Goal: Information Seeking & Learning: Learn about a topic

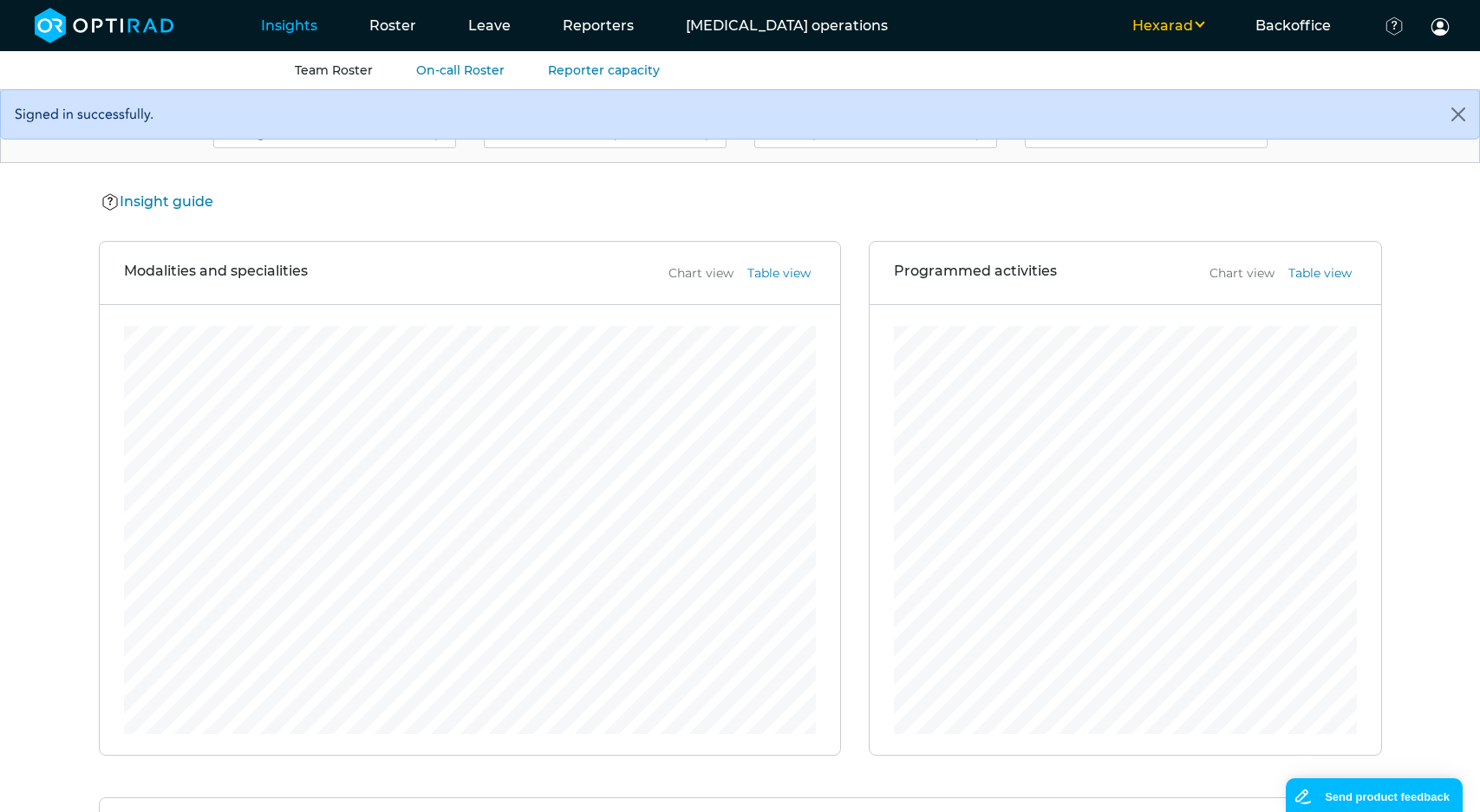
click at [355, 65] on link "Team Roster" at bounding box center [334, 70] width 78 height 15
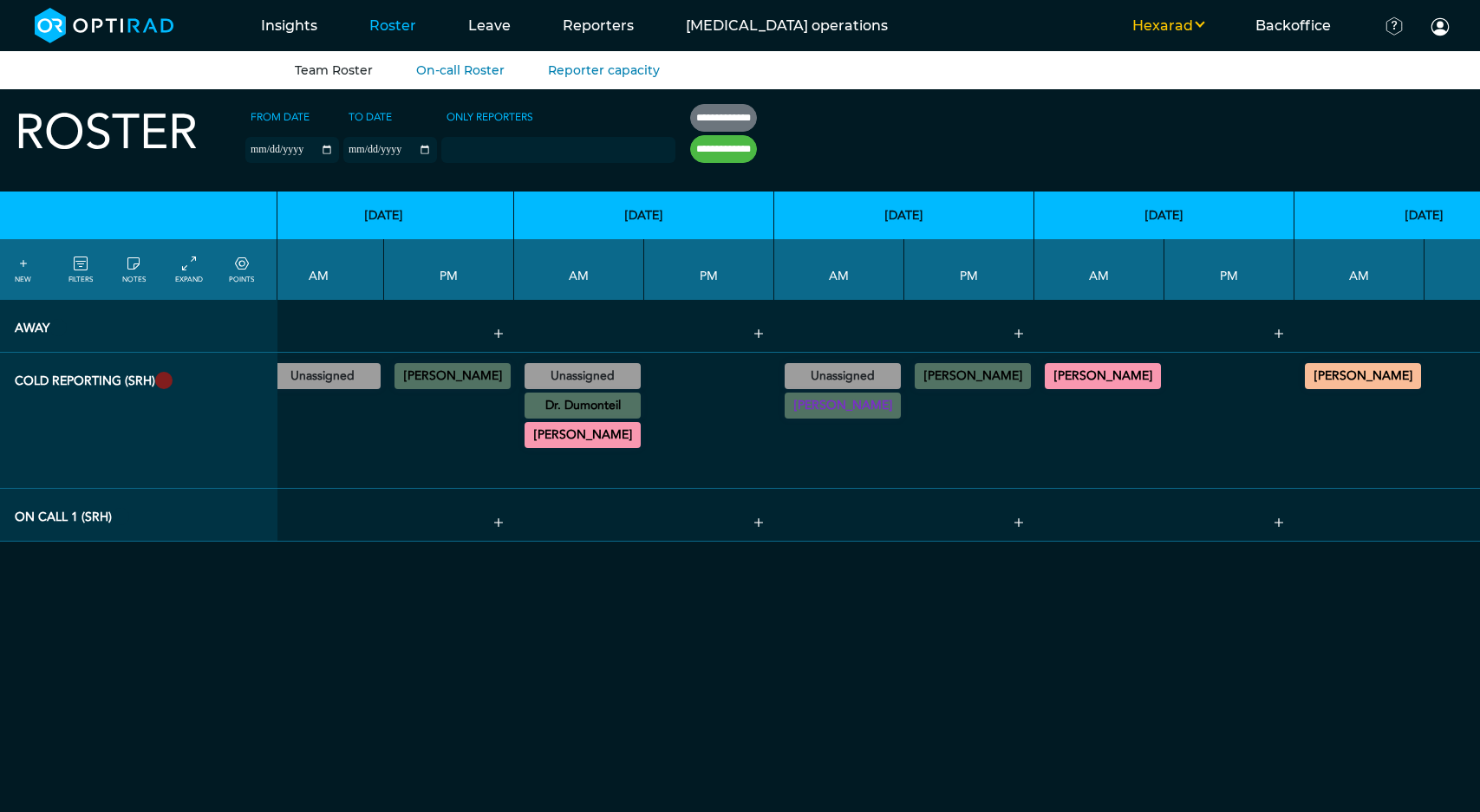
scroll to position [0, 661]
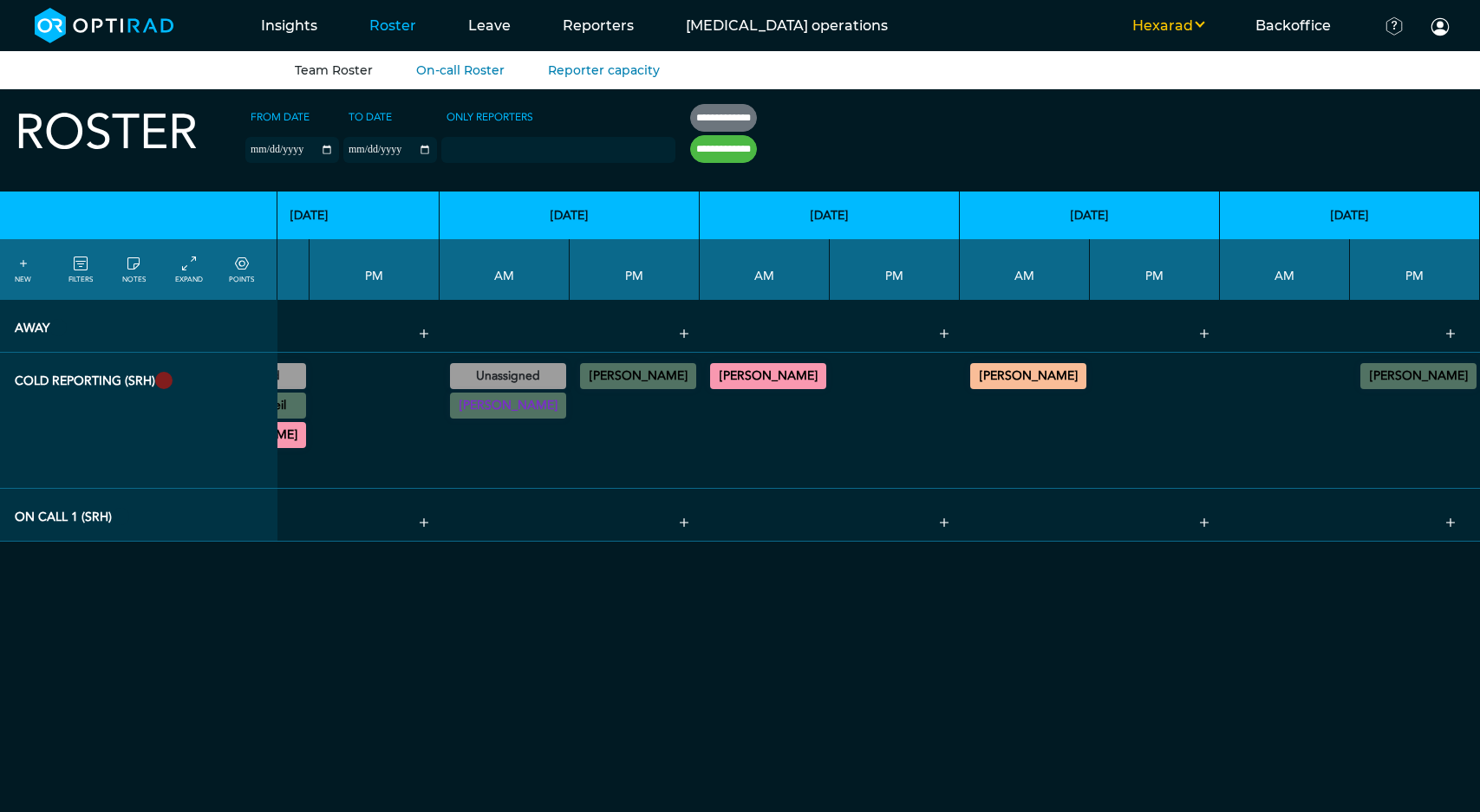
click at [1180, 22] on button "Hexarad" at bounding box center [1168, 26] width 123 height 21
click at [1152, 54] on button "MSE" at bounding box center [1160, 54] width 137 height 32
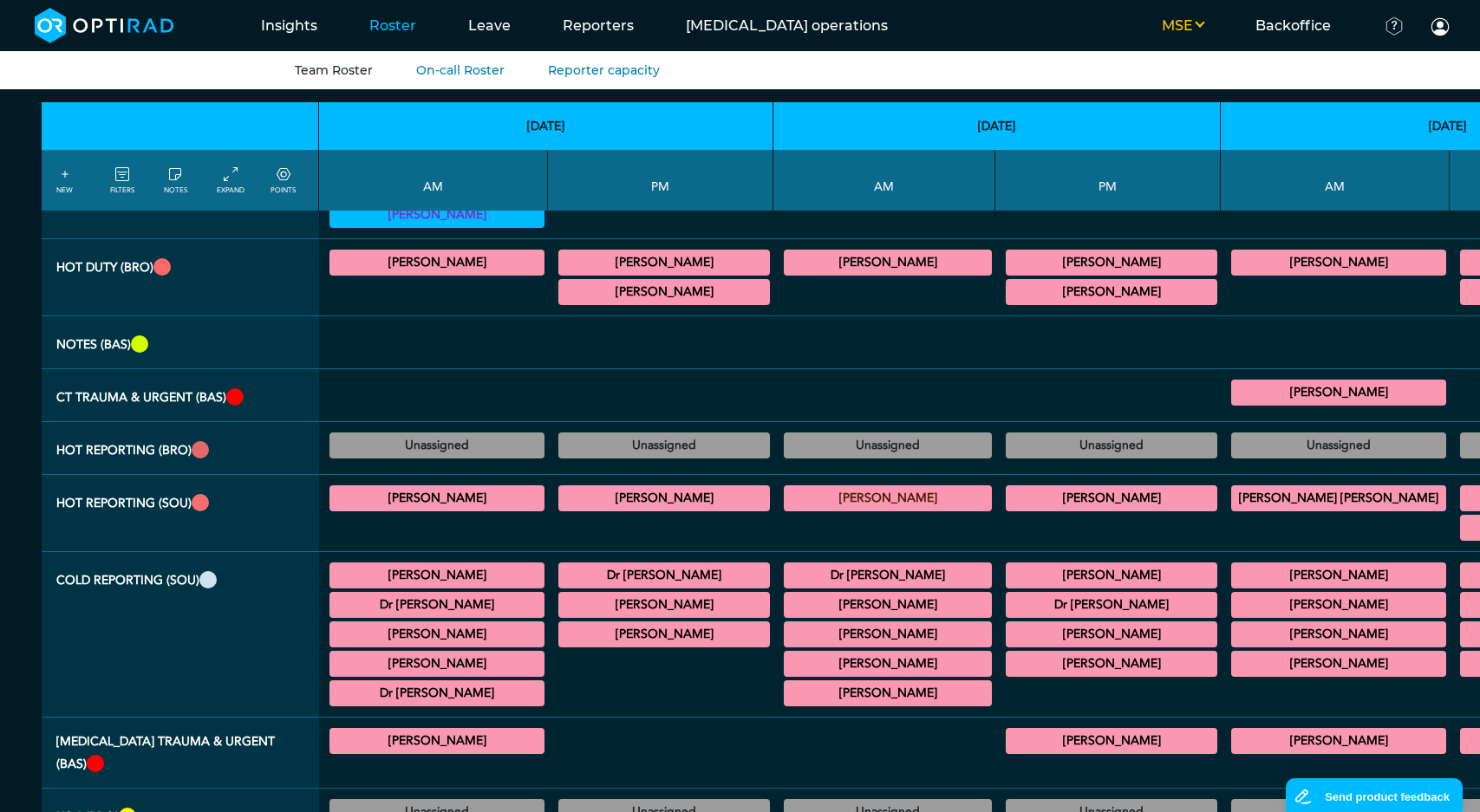
scroll to position [162, 0]
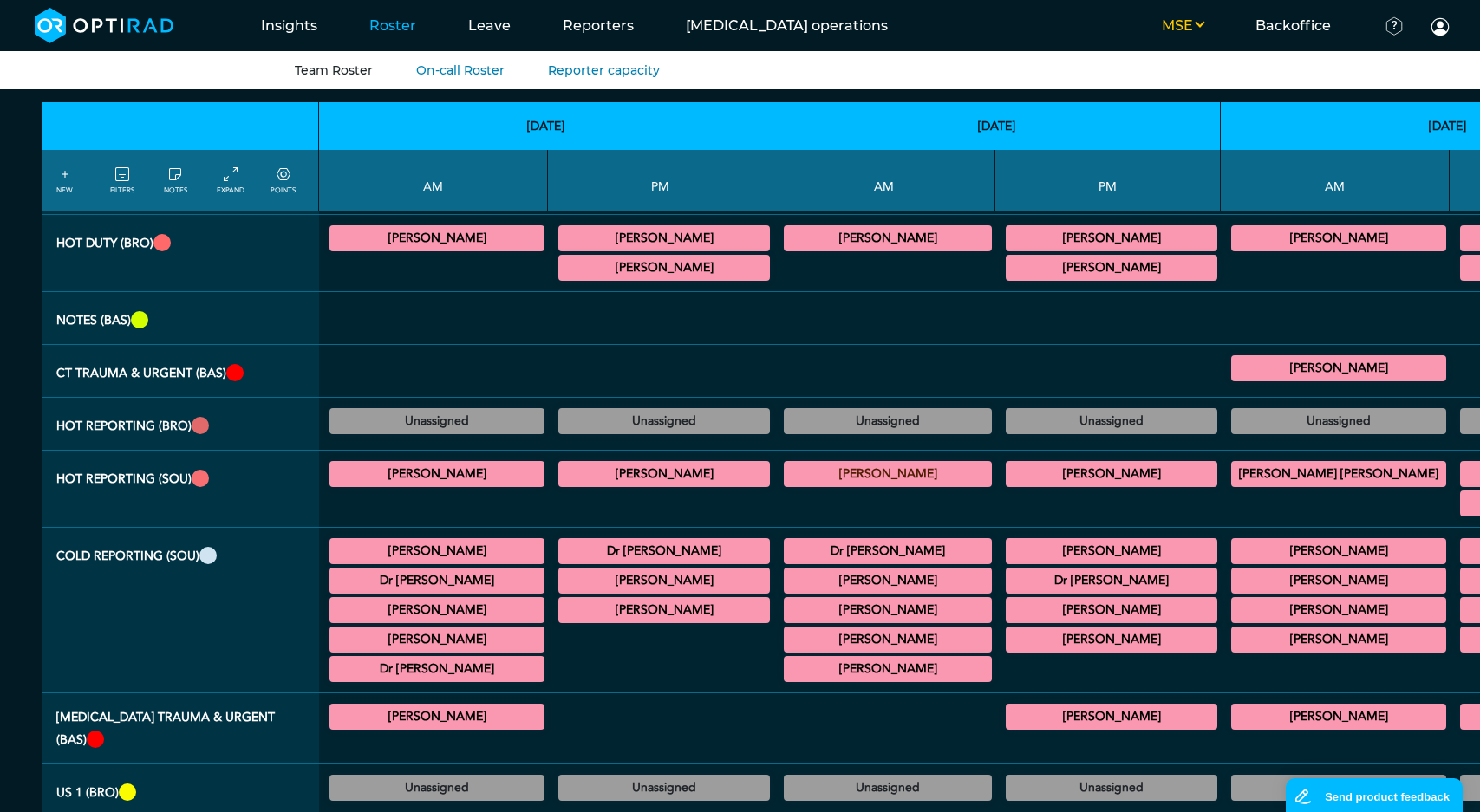
click at [585, 600] on summary "Dr Aswathy Narayanan" at bounding box center [664, 610] width 206 height 21
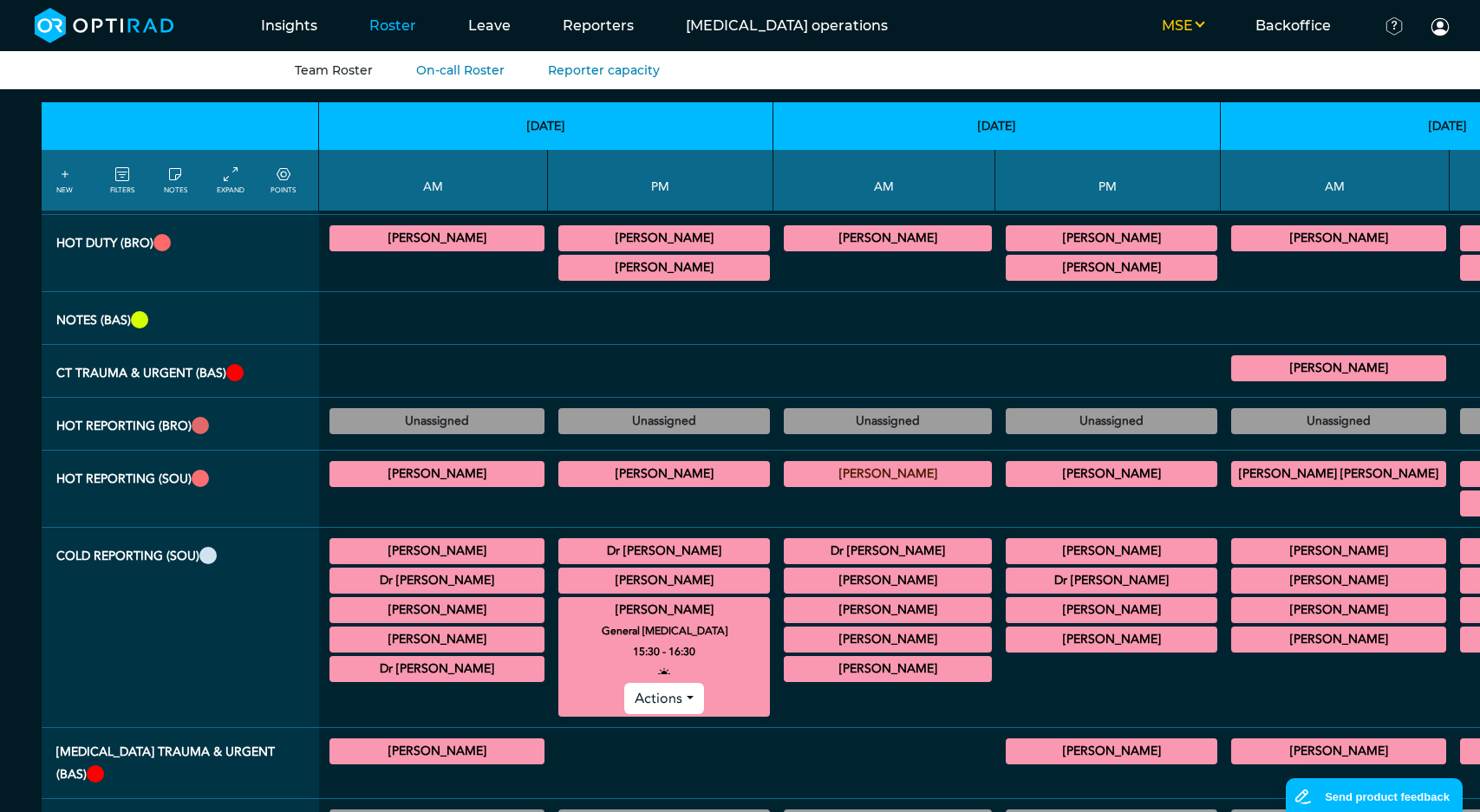
click at [577, 570] on summary "Dr Aswathy Narayanan" at bounding box center [664, 581] width 206 height 21
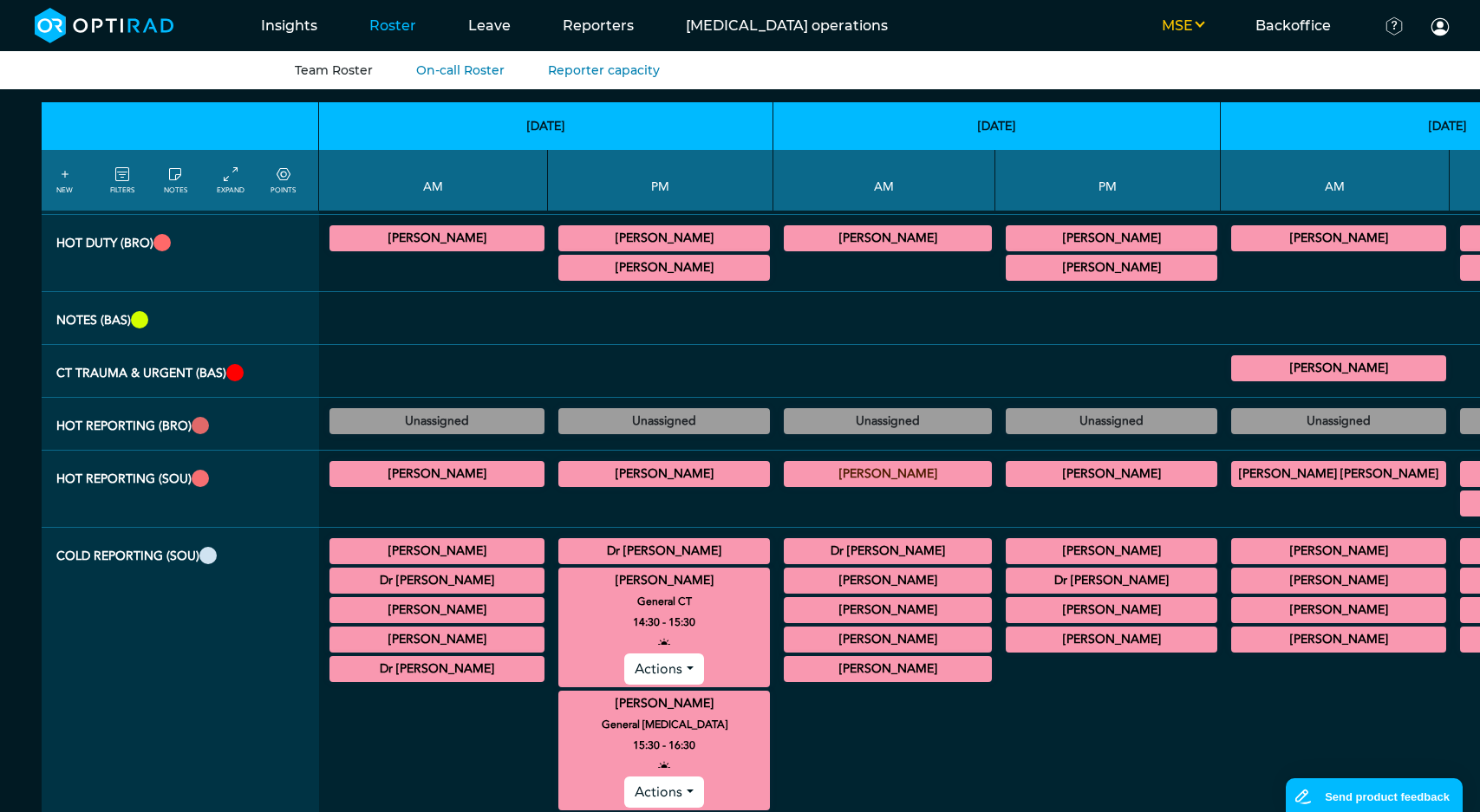
click at [577, 570] on summary "Dr Aswathy Narayanan" at bounding box center [664, 581] width 206 height 21
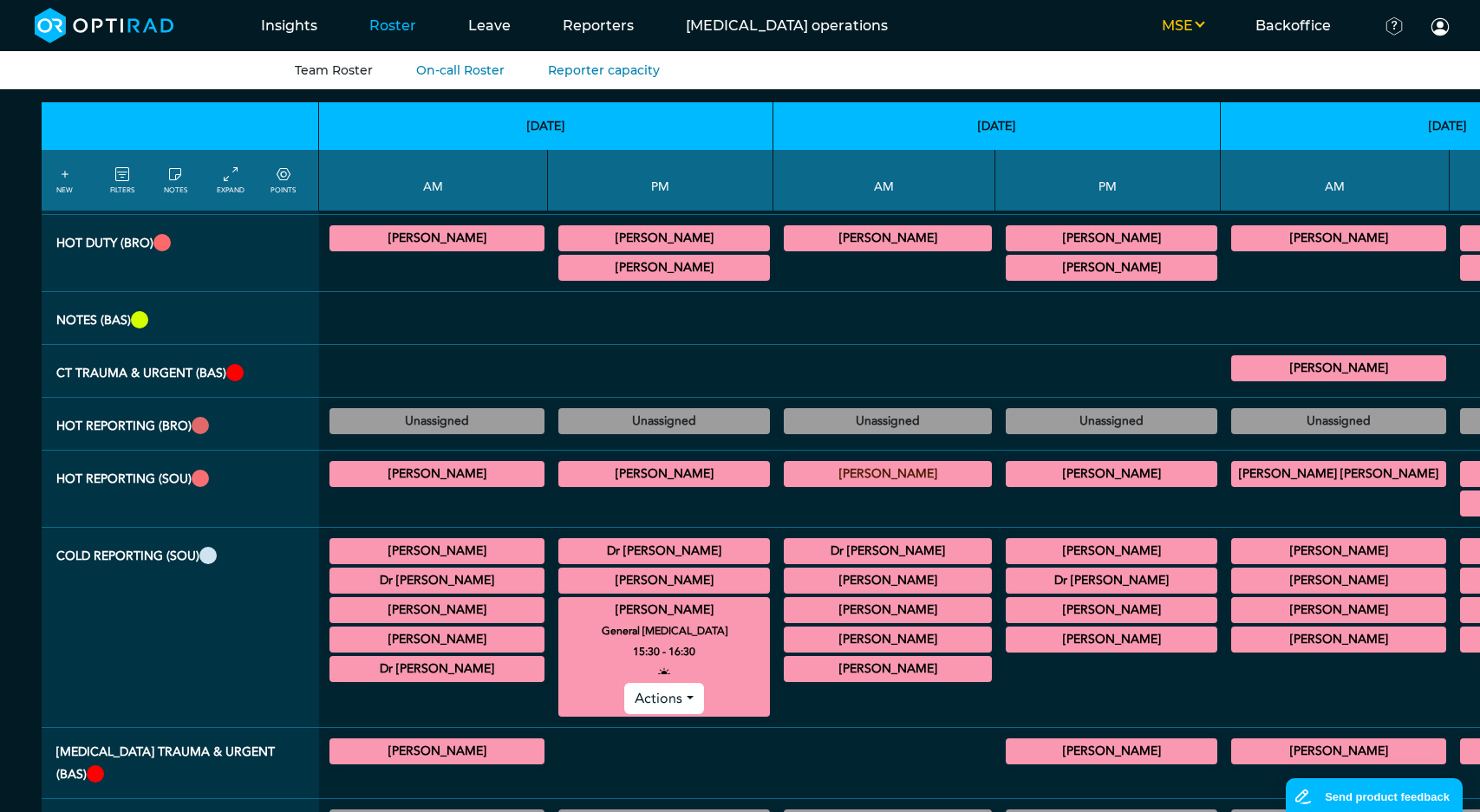
click at [578, 600] on summary "Dr Aswathy Narayanan" at bounding box center [664, 610] width 206 height 21
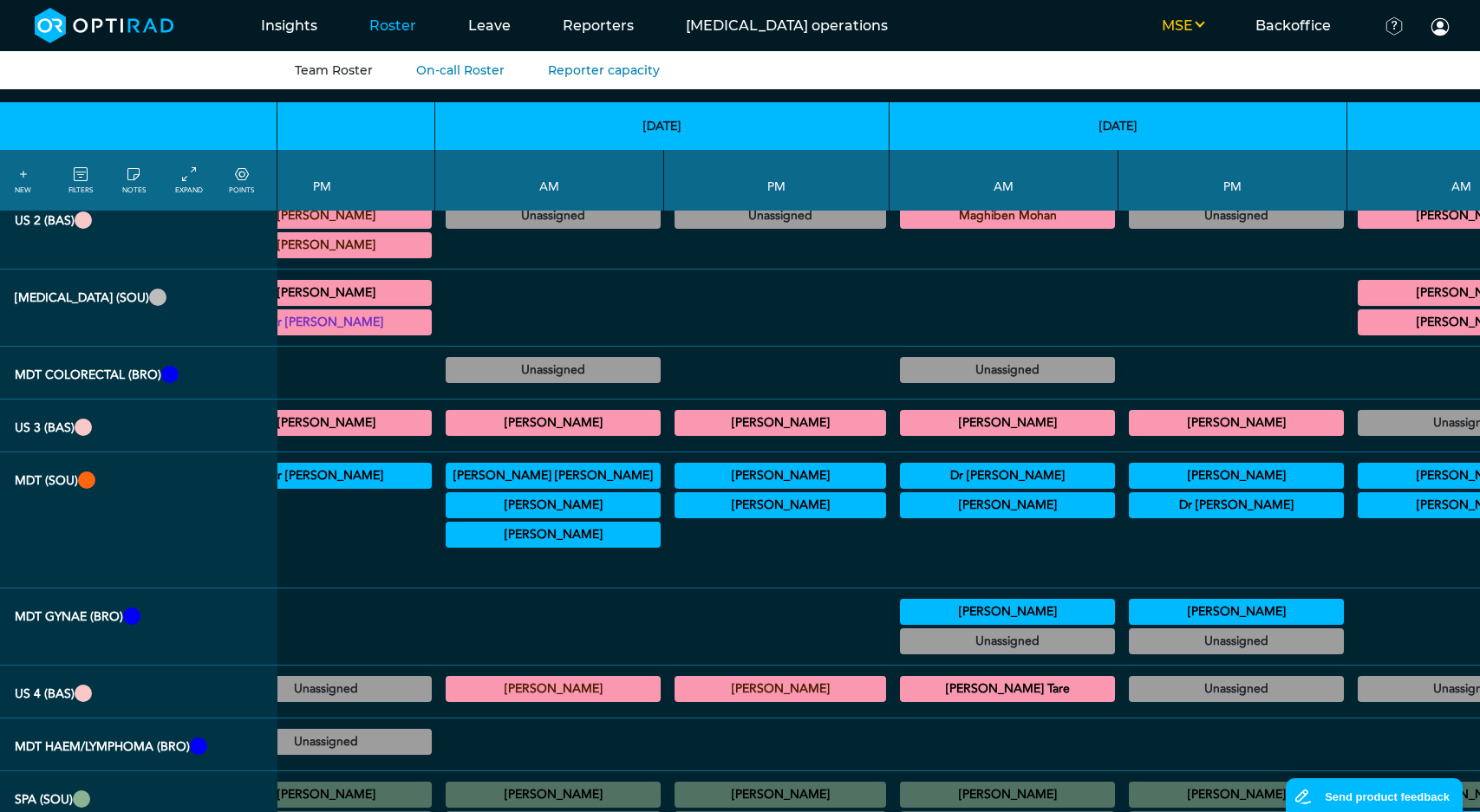
scroll to position [3050, 785]
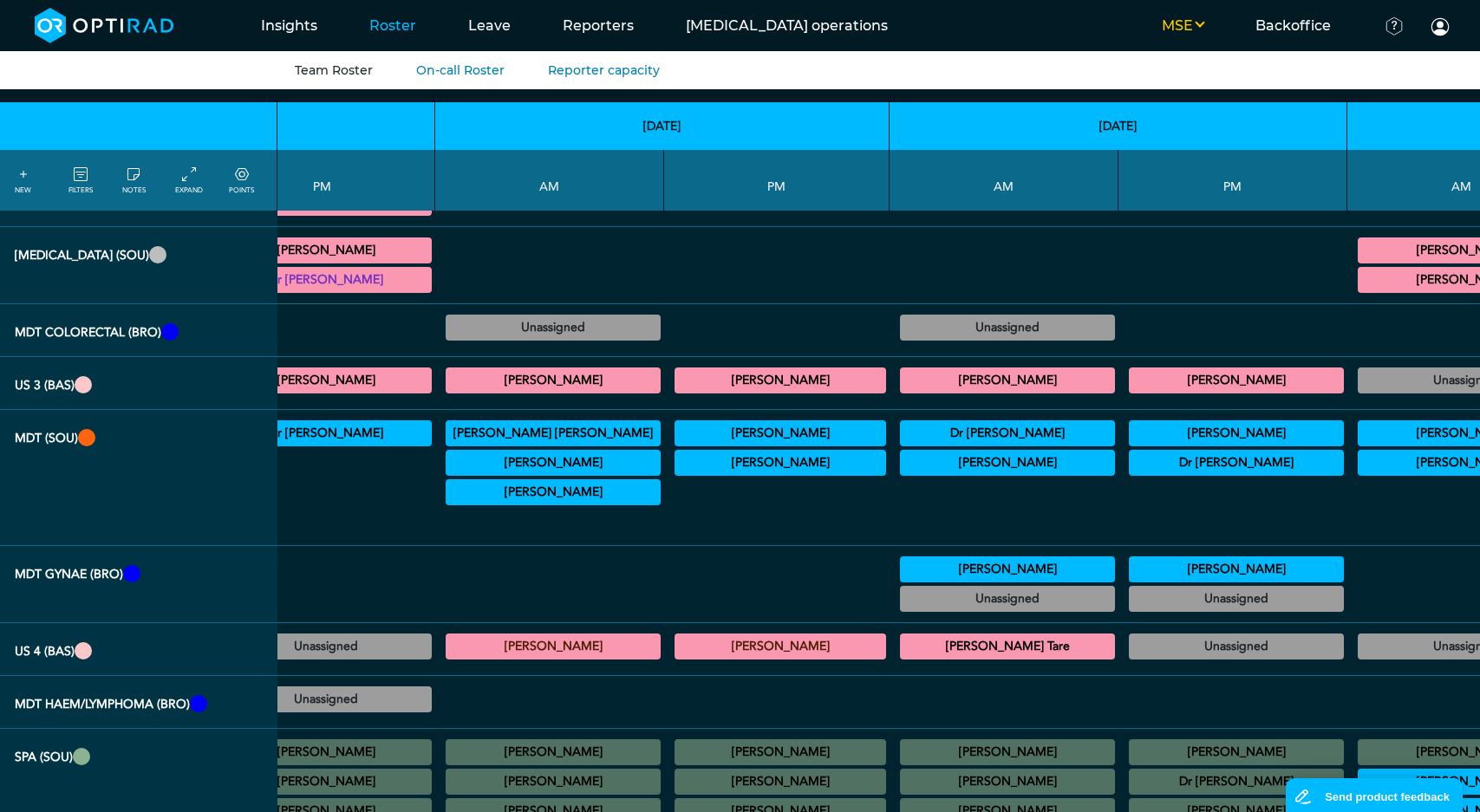
click at [903, 636] on summary "Priti Tare" at bounding box center [1008, 647] width 210 height 21
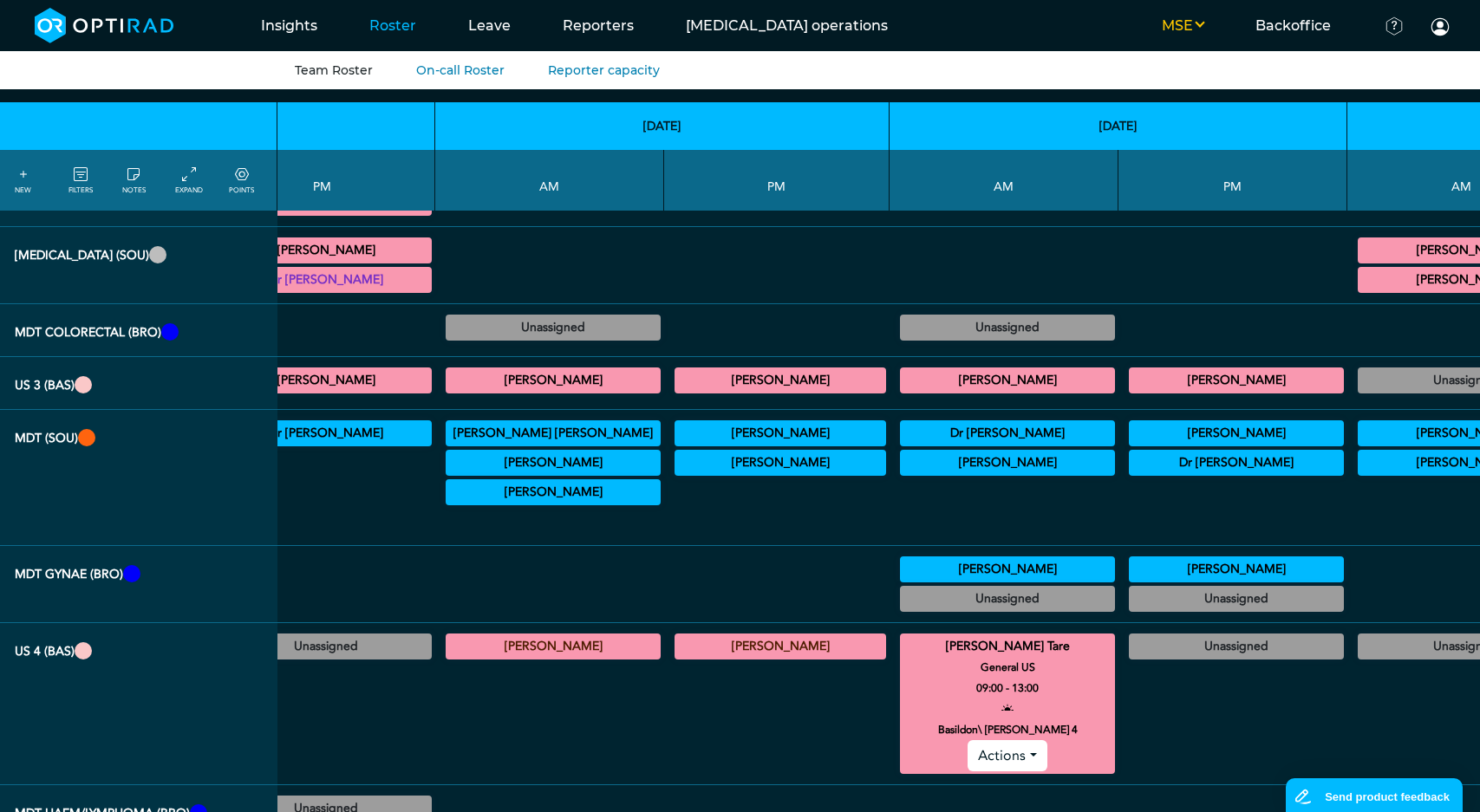
click at [903, 636] on summary "Priti Tare" at bounding box center [1008, 647] width 210 height 21
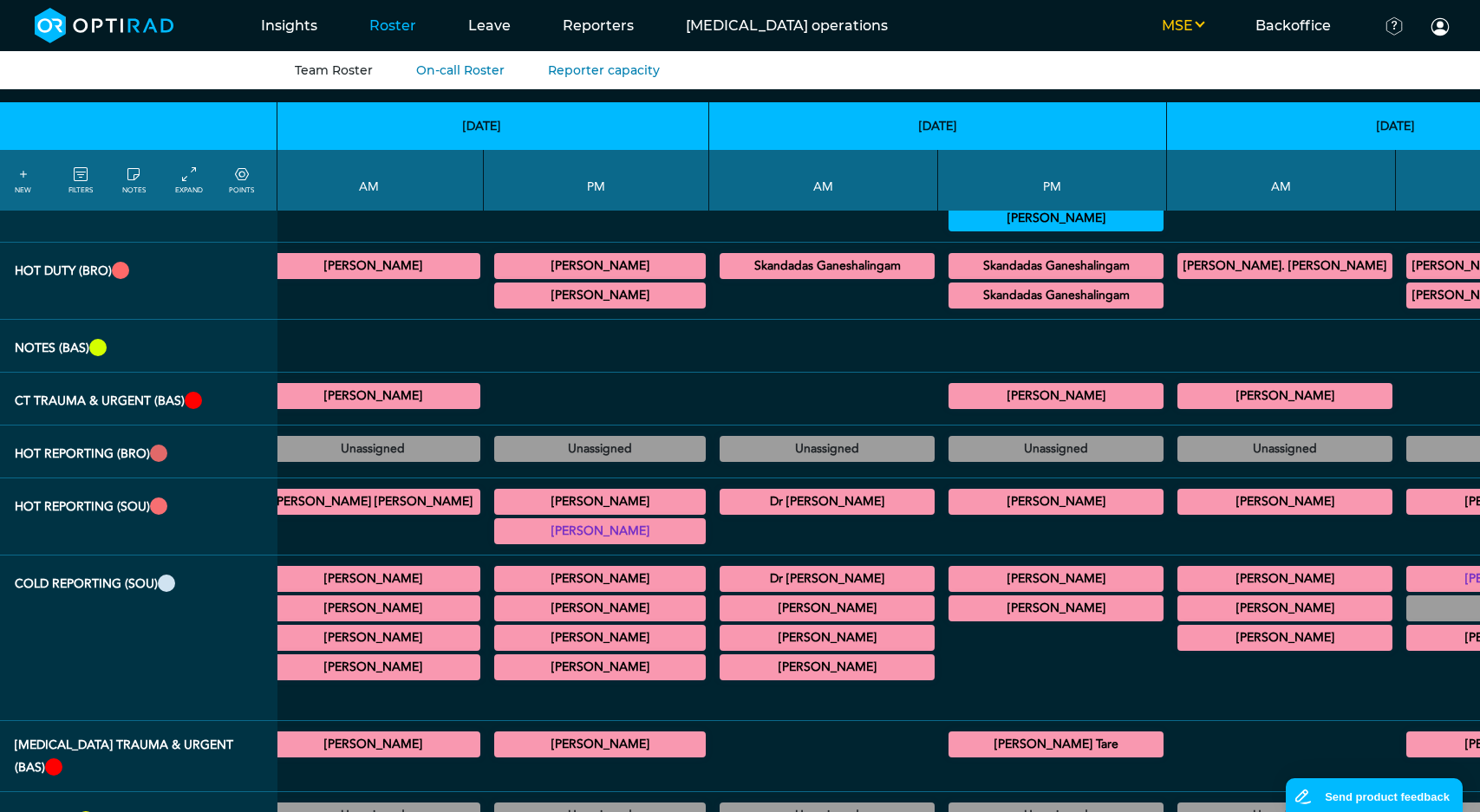
scroll to position [0, 966]
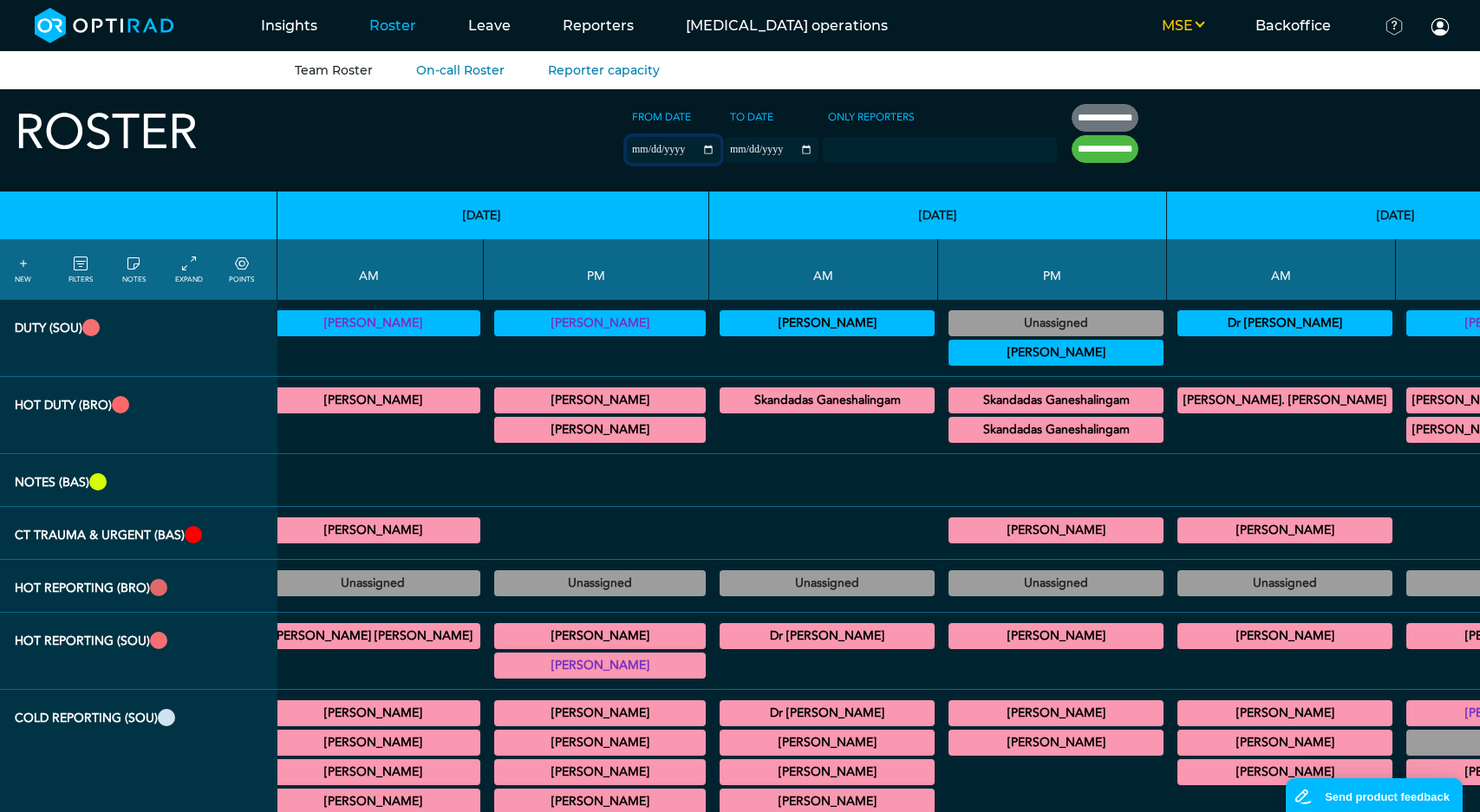
click at [627, 150] on input "**********" at bounding box center [674, 149] width 94 height 26
type input "**********"
click at [725, 152] on input "**********" at bounding box center [772, 149] width 94 height 26
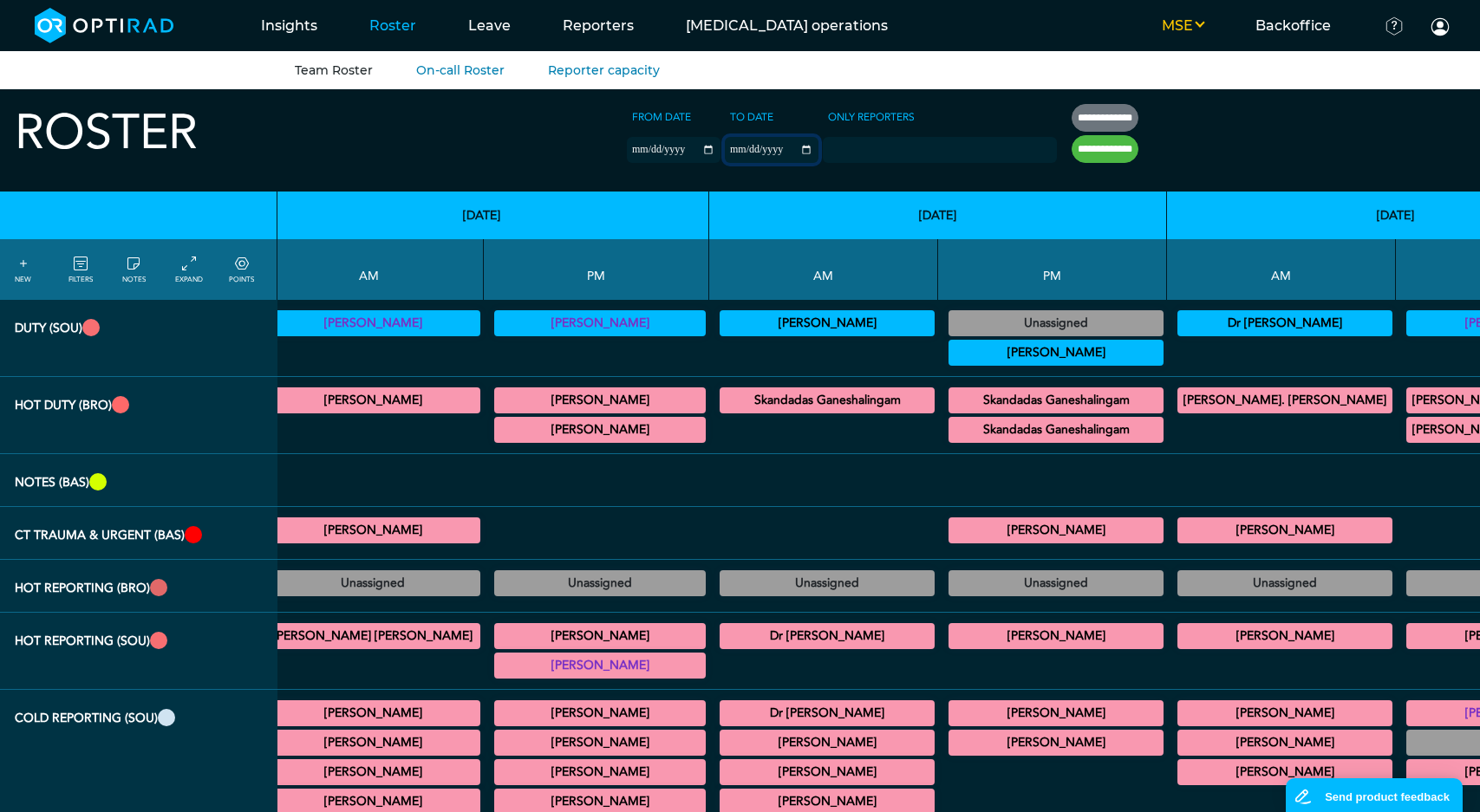
click at [725, 152] on input "**********" at bounding box center [772, 149] width 94 height 26
type input "**********"
click at [1072, 145] on input "**********" at bounding box center [1105, 149] width 67 height 28
type input "**********"
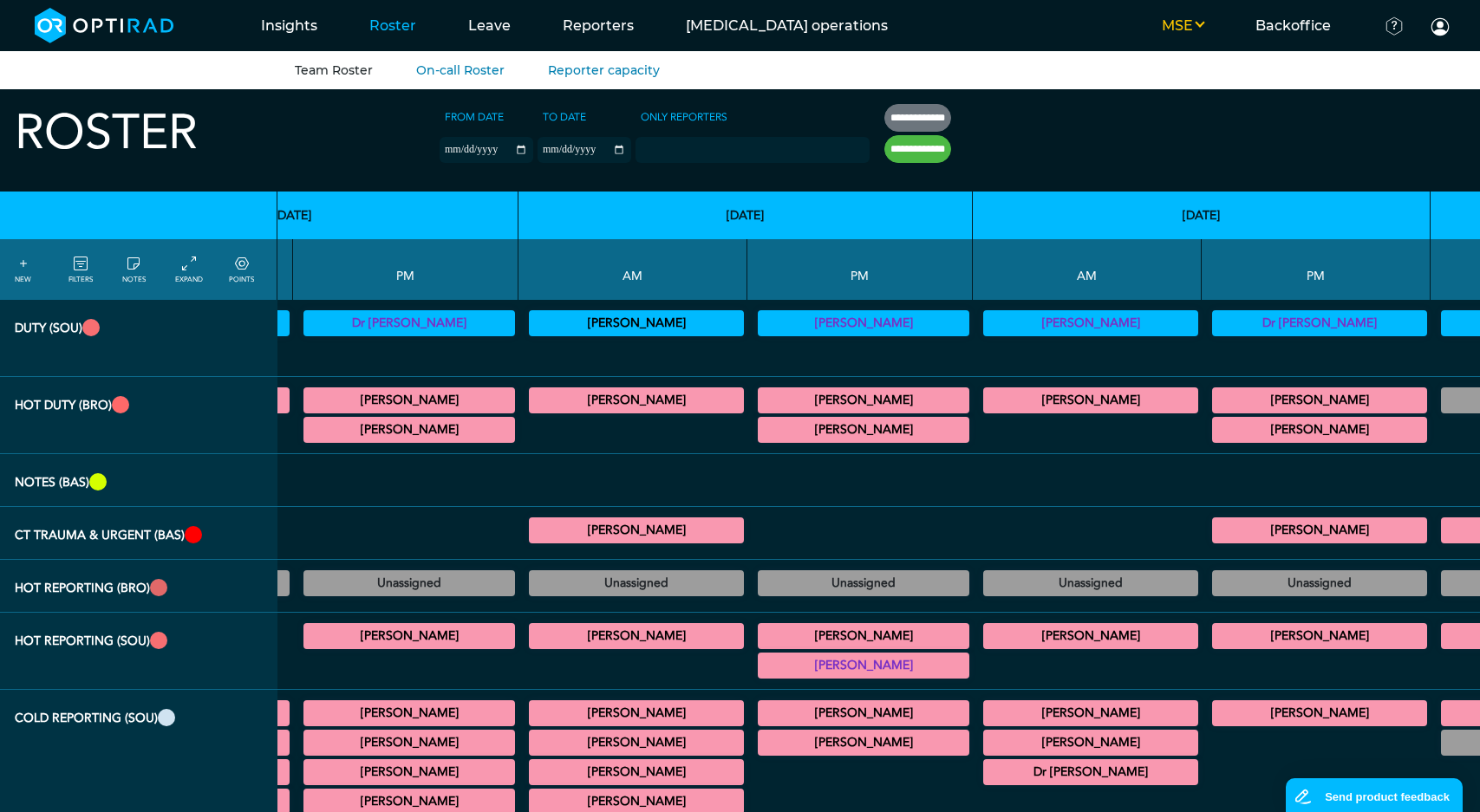
click at [755, 408] on div "Jalpesh Jethwa CT Trauma & Urgent/MRI Trauma & Urgent 13:00 - 17:00 Actions Jal…" at bounding box center [860, 415] width 211 height 62
click at [761, 395] on summary "Jalpesh Jethwa" at bounding box center [864, 400] width 206 height 21
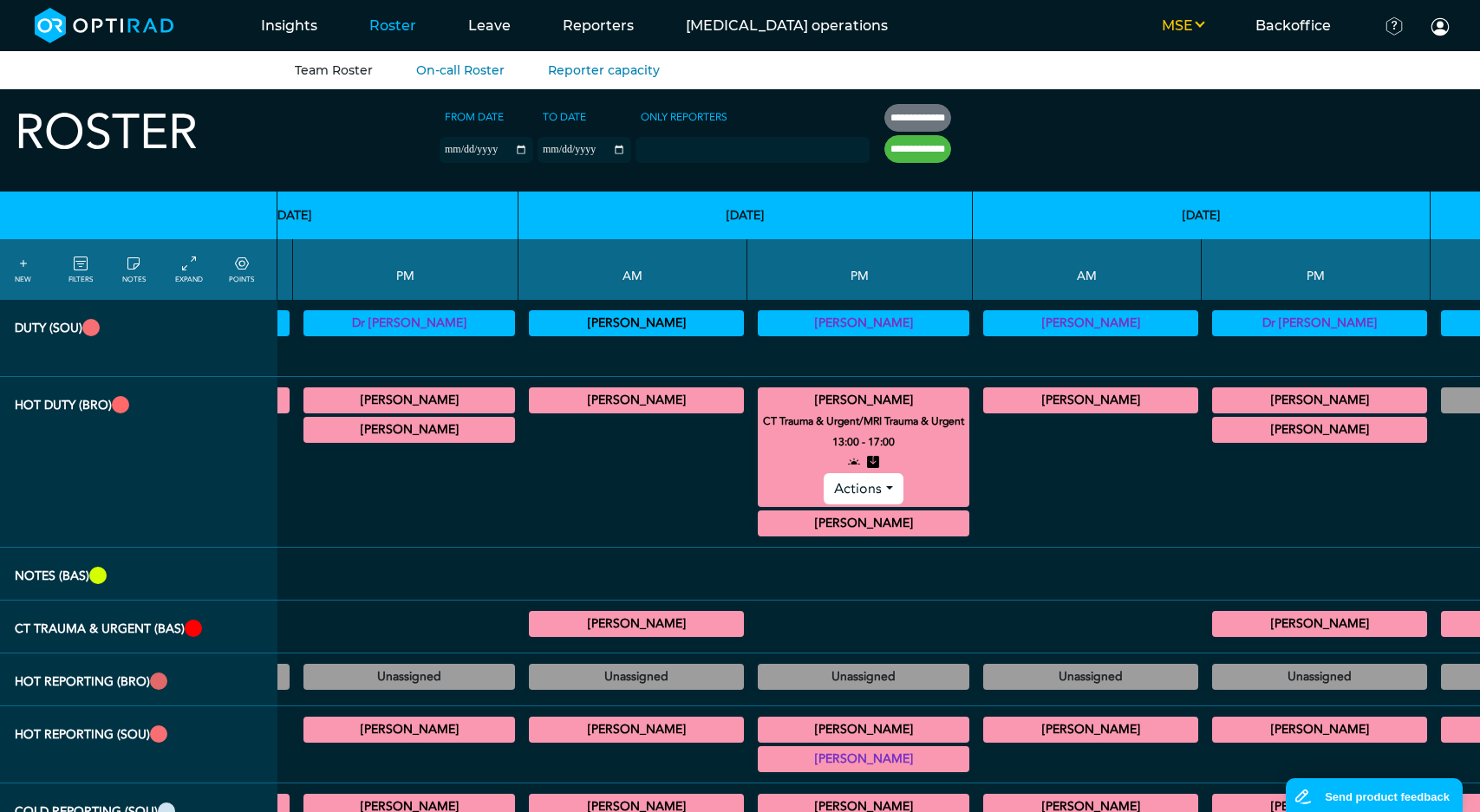
click at [761, 396] on summary "Jalpesh Jethwa" at bounding box center [864, 400] width 206 height 21
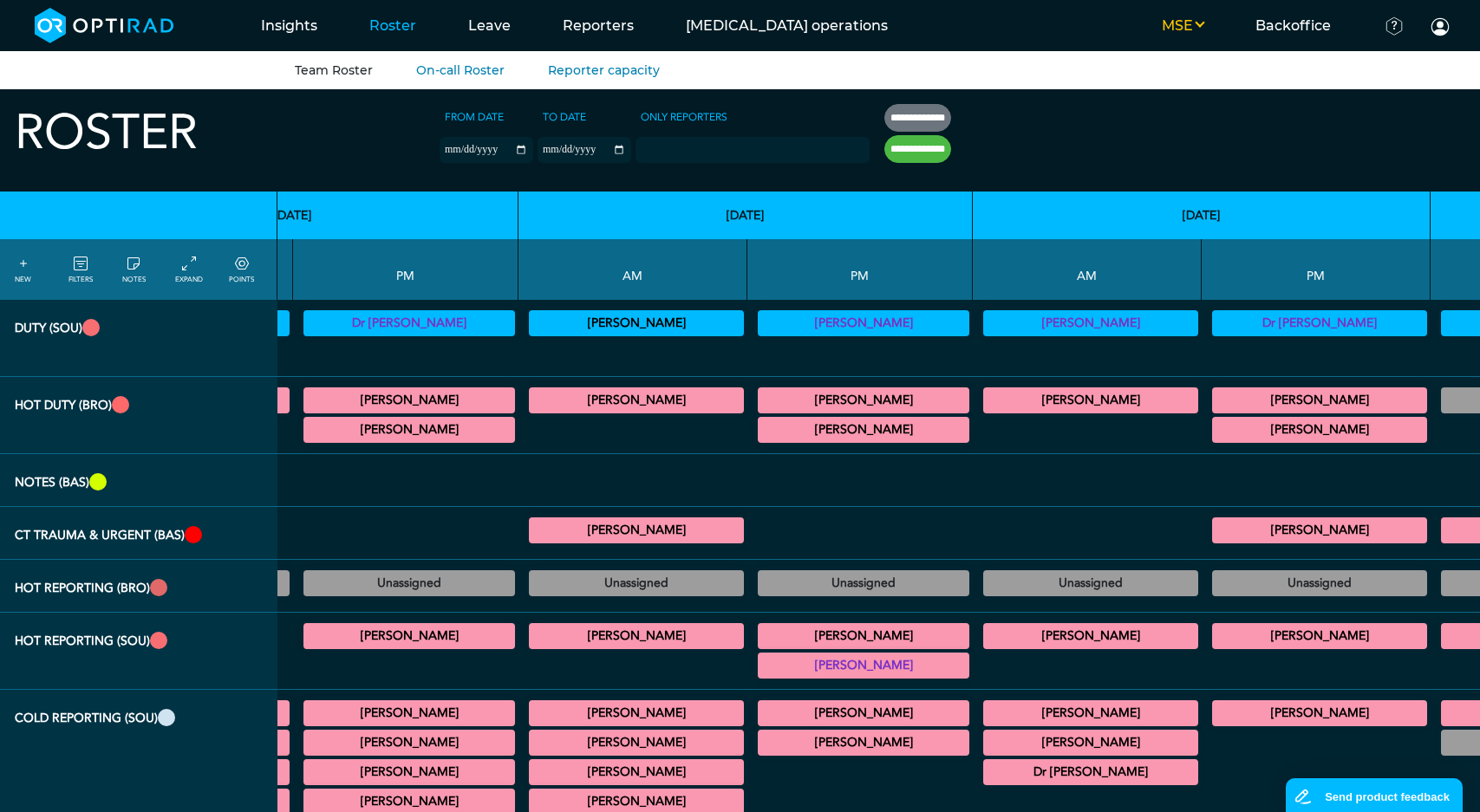
click at [761, 424] on summary "Jalpesh Jethwa" at bounding box center [864, 430] width 206 height 21
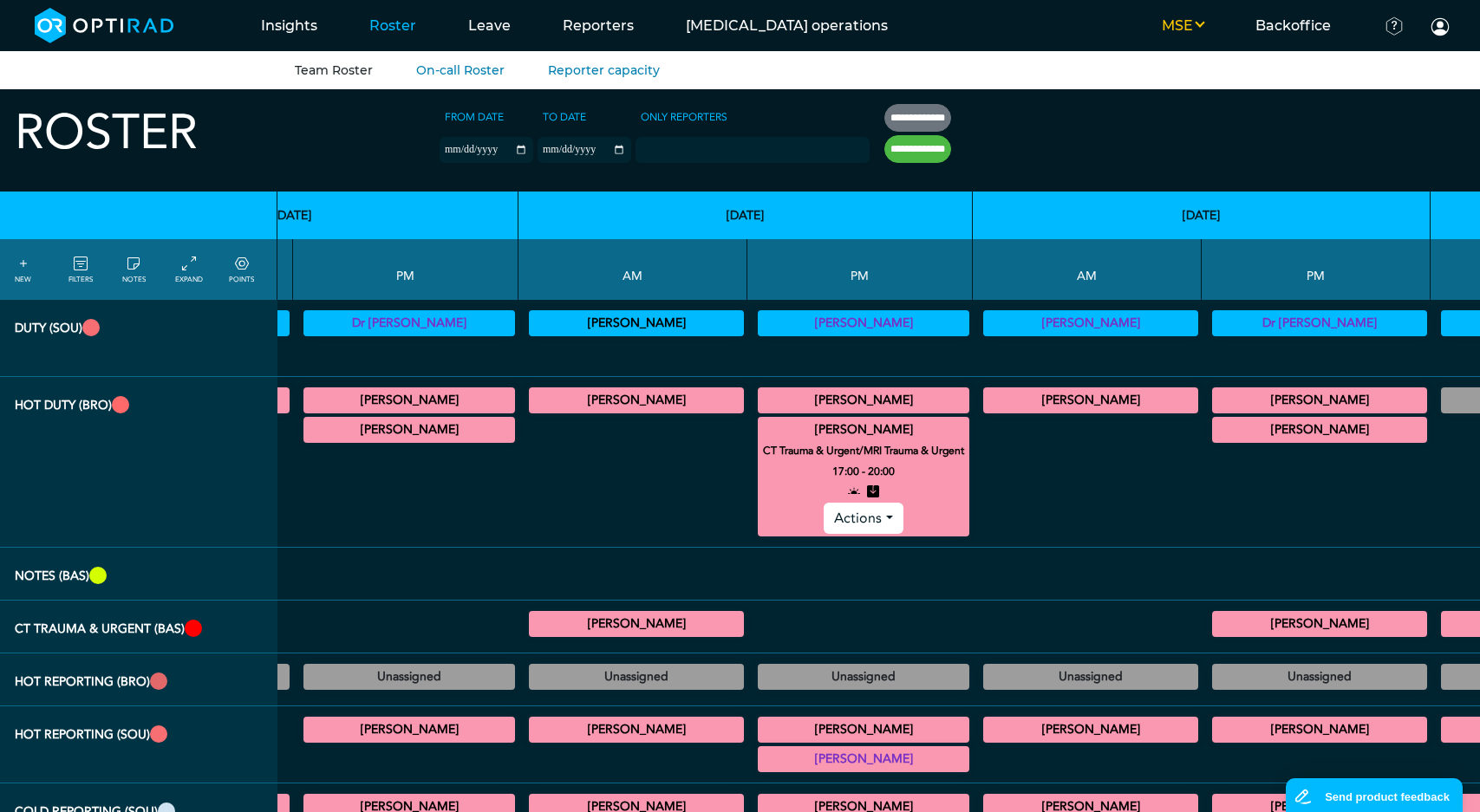
click at [761, 424] on summary "Jalpesh Jethwa" at bounding box center [864, 430] width 206 height 21
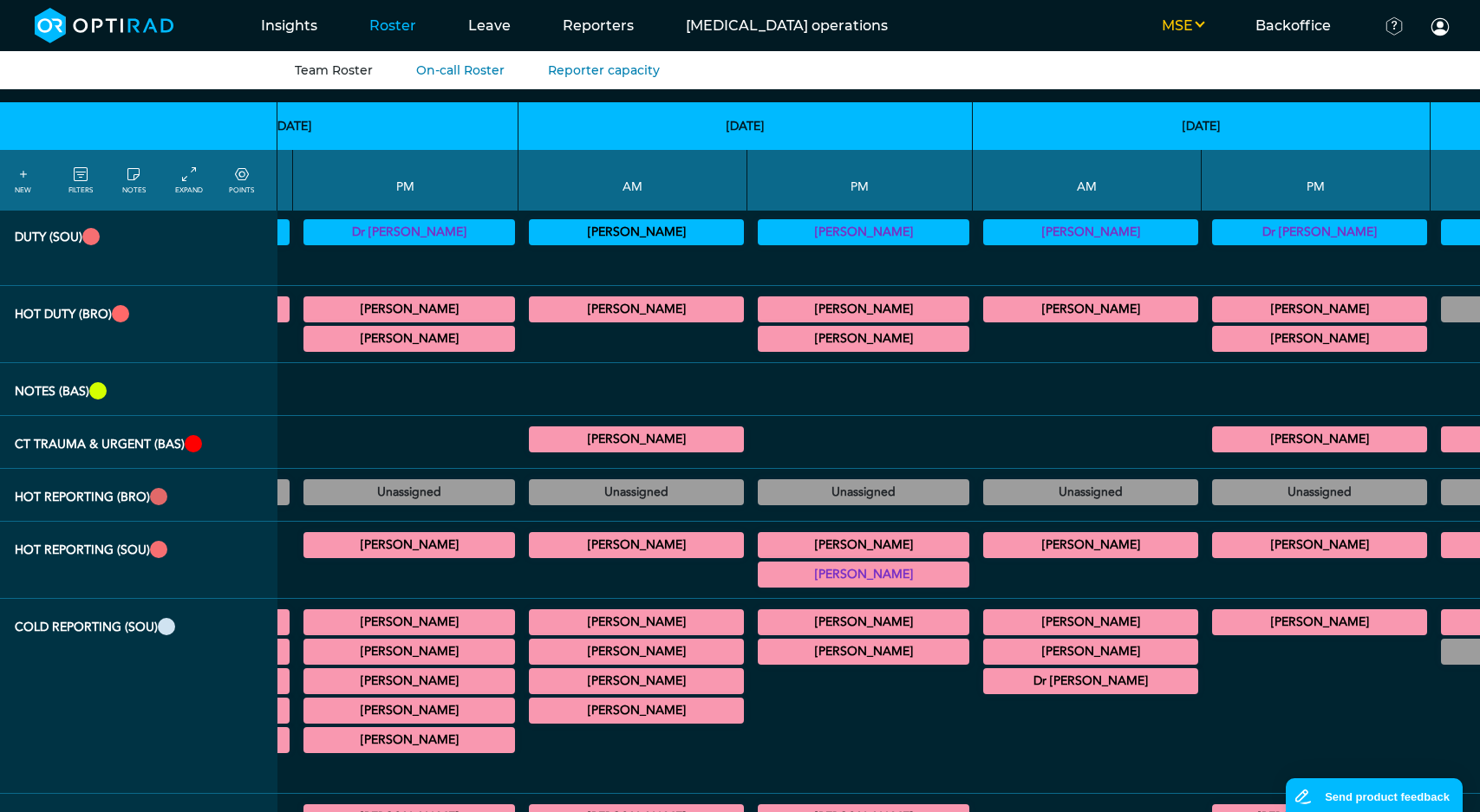
scroll to position [324, 966]
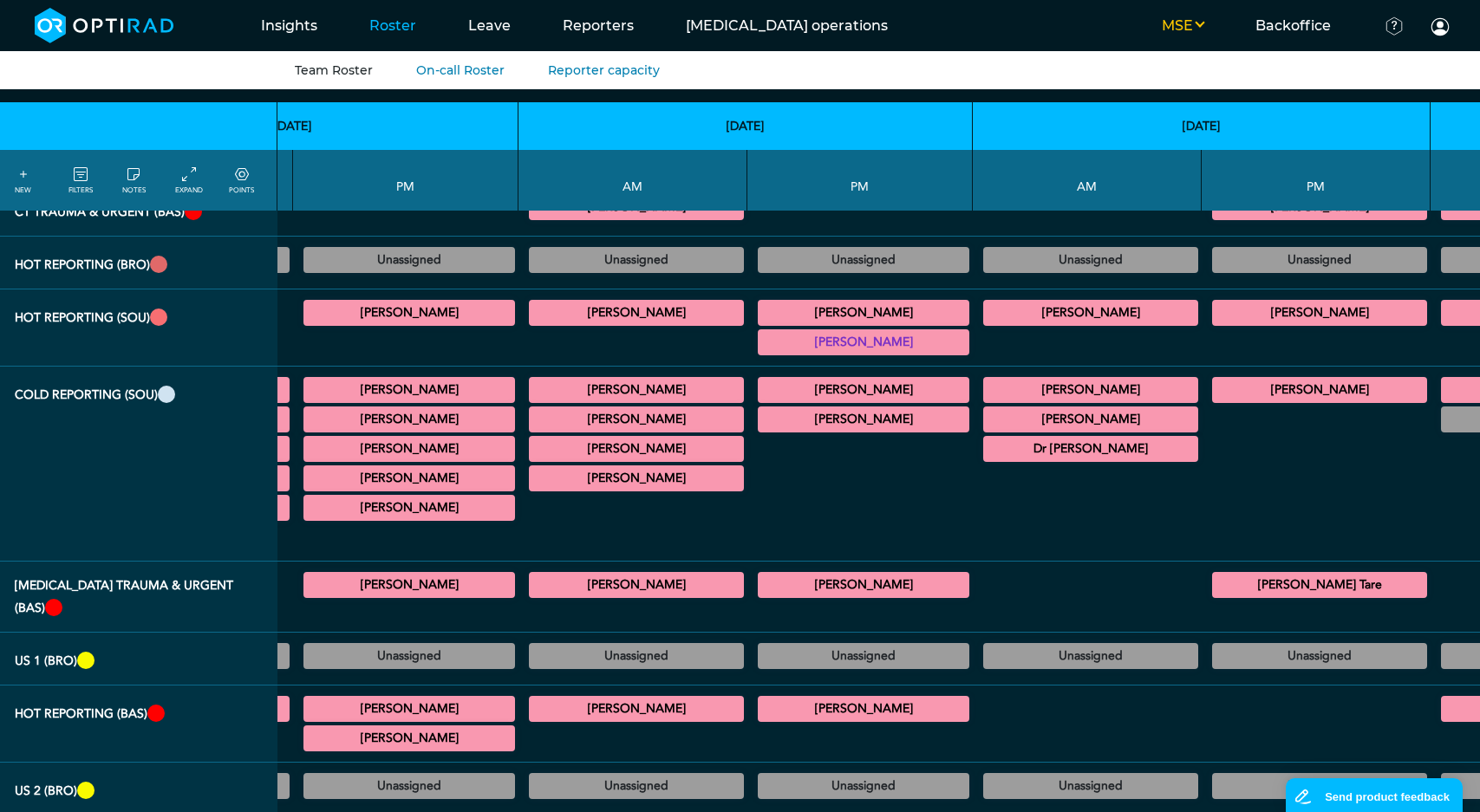
click at [986, 409] on summary "Dr Sidath Liyanage" at bounding box center [1091, 419] width 210 height 21
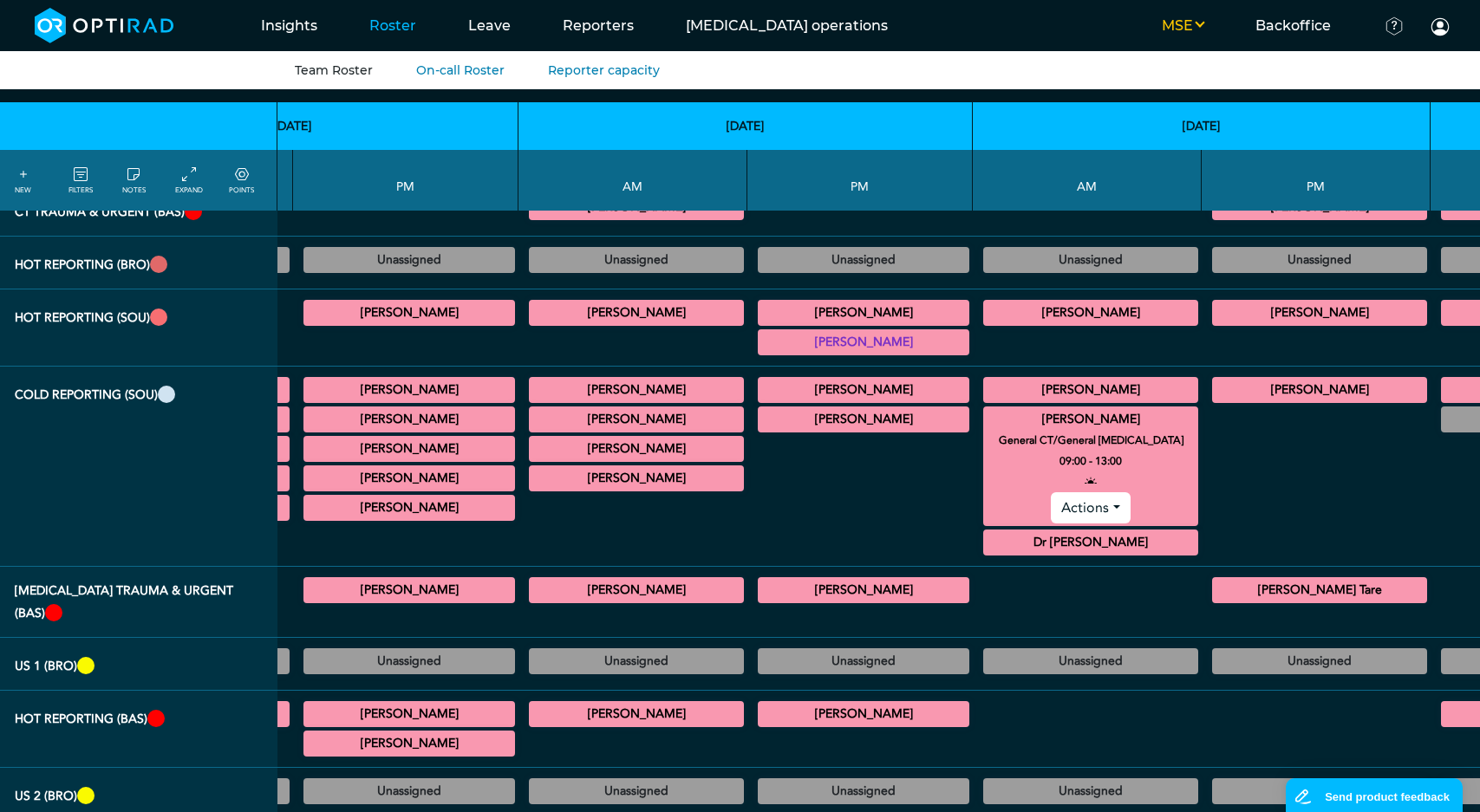
click at [986, 379] on summary "Dr Sidath Liyanage" at bounding box center [1091, 390] width 210 height 21
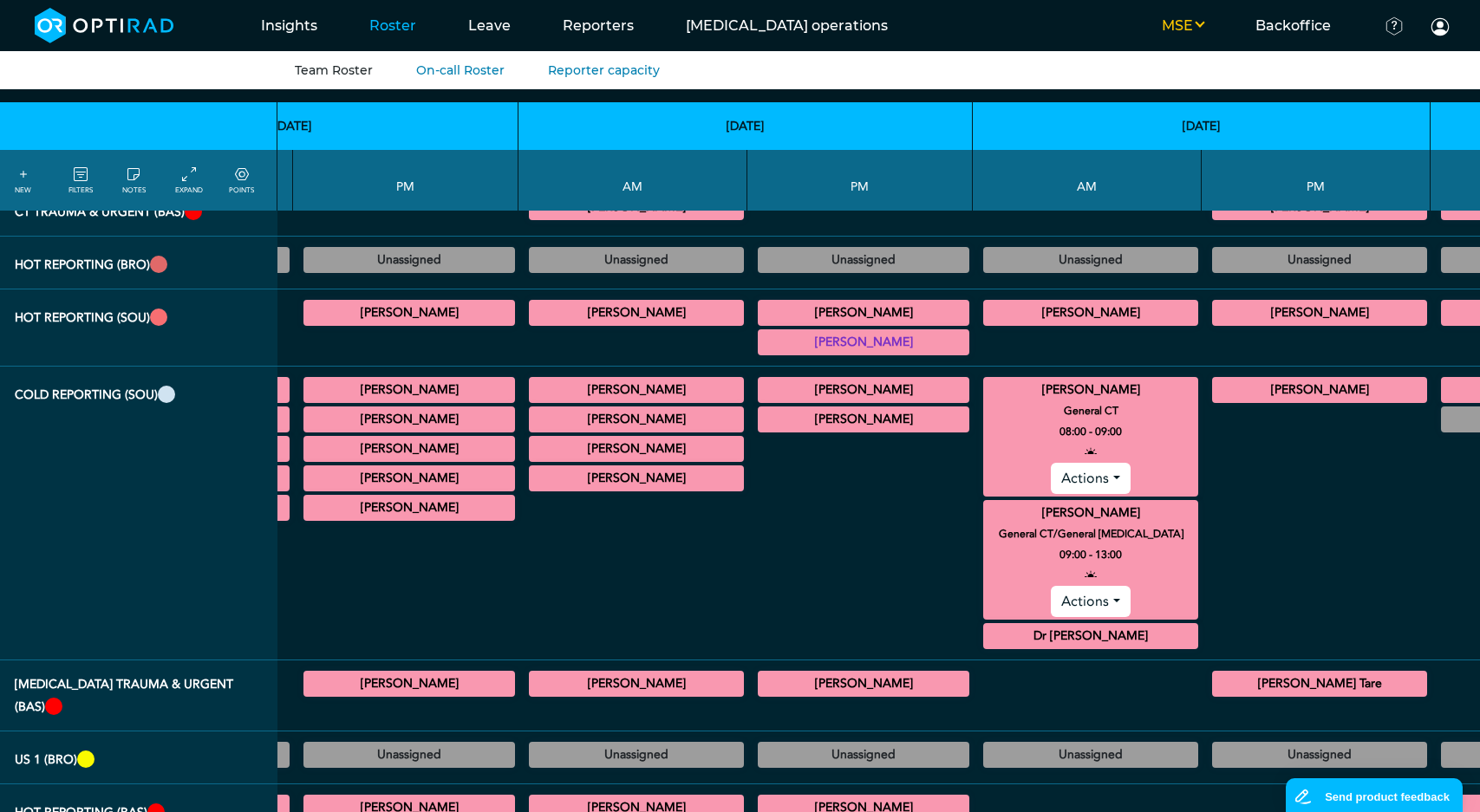
click at [986, 379] on summary "Dr Sidath Liyanage" at bounding box center [1091, 390] width 210 height 21
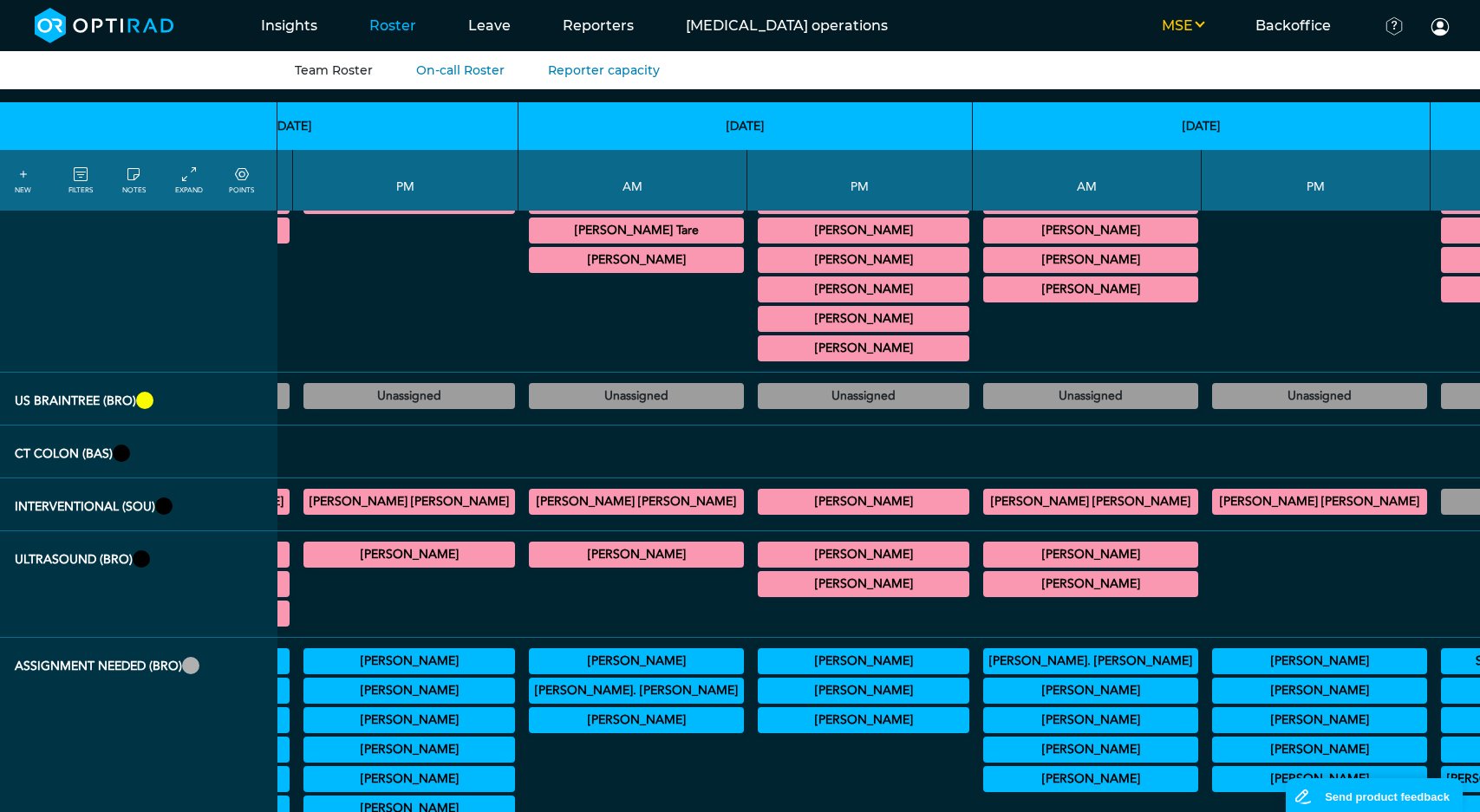
scroll to position [1730, 966]
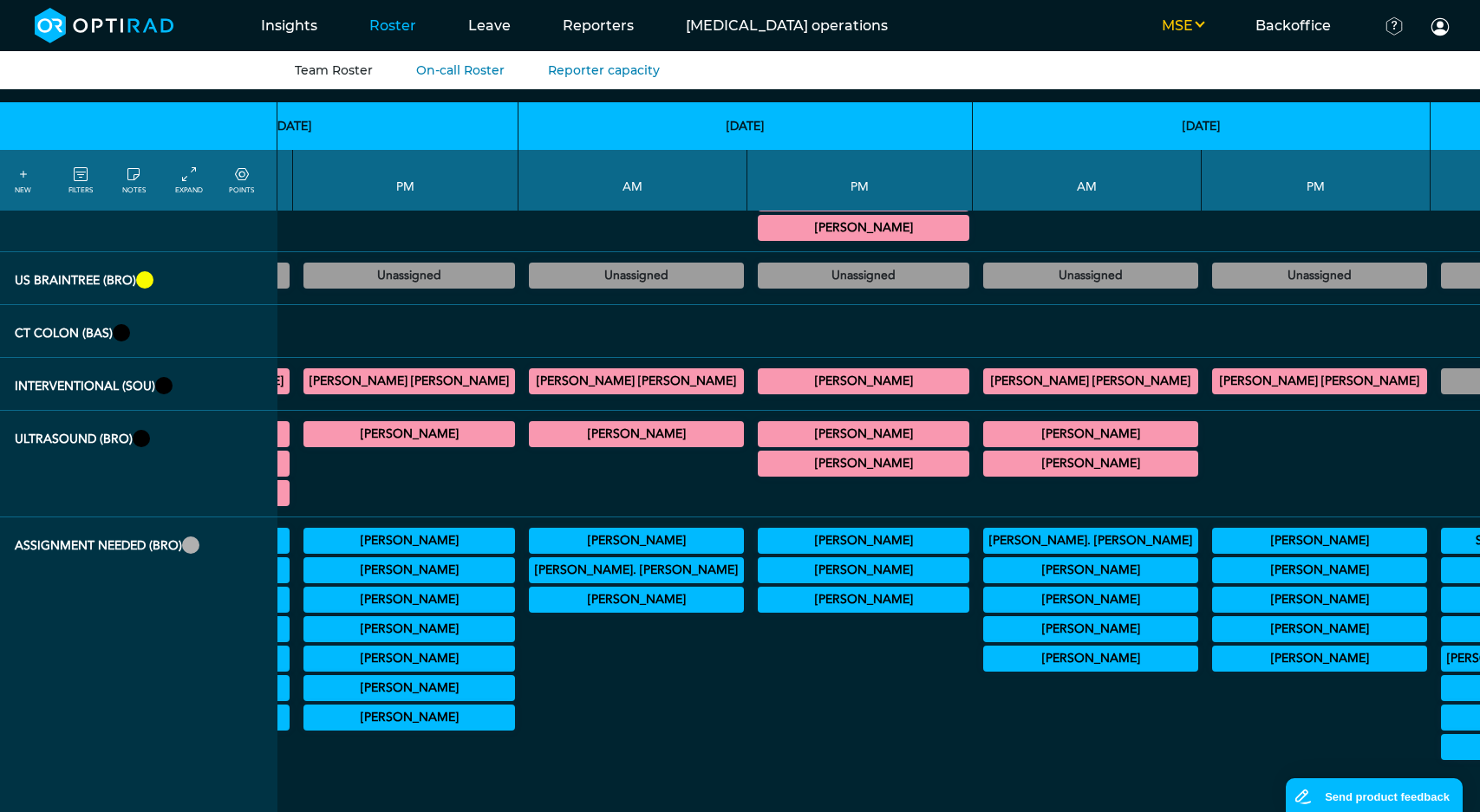
click at [1203, 24] on button "MSE" at bounding box center [1183, 26] width 94 height 21
click at [1174, 106] on button "UHD" at bounding box center [1160, 117] width 137 height 32
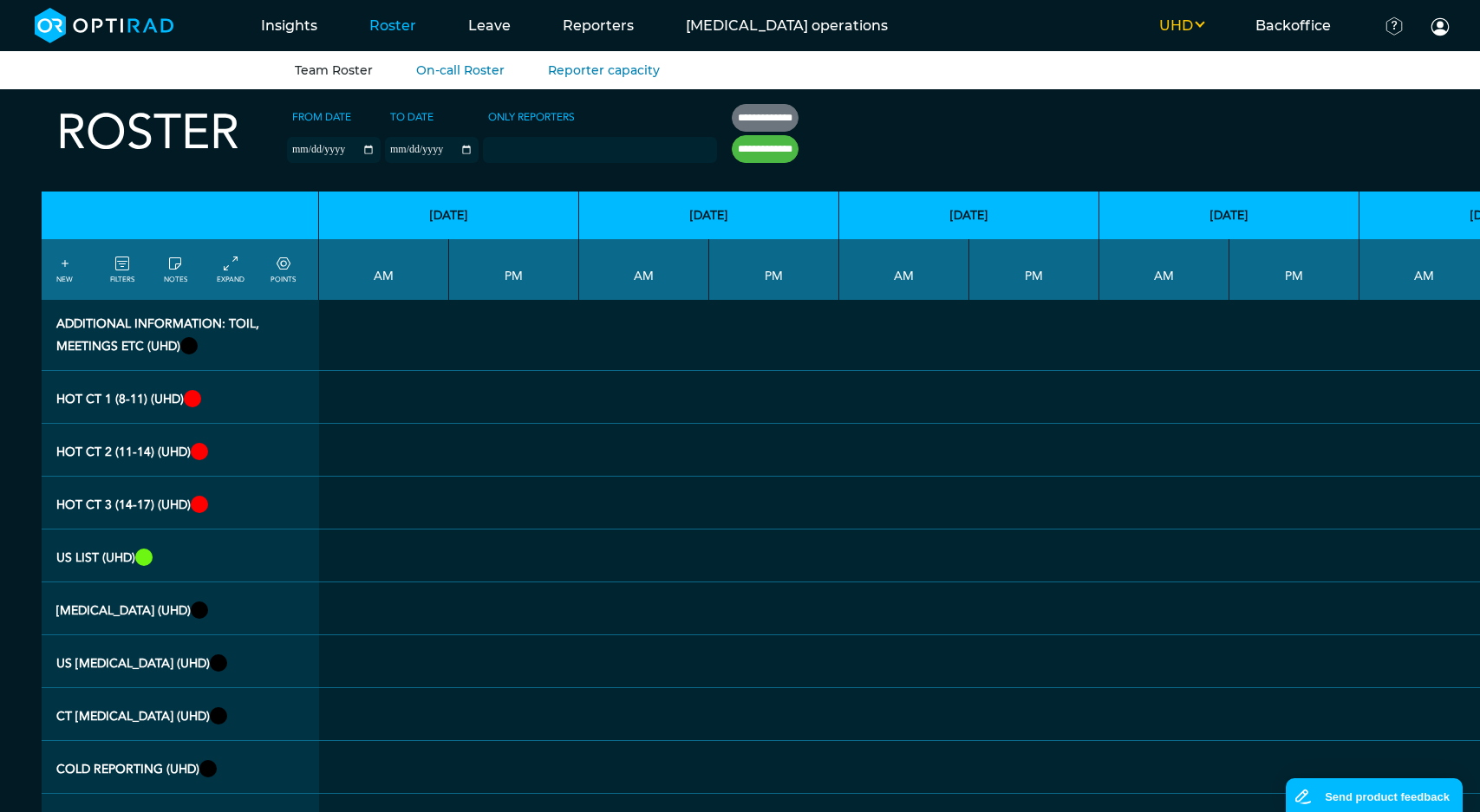
click at [771, 108] on input "**********" at bounding box center [765, 118] width 67 height 28
type input "**********"
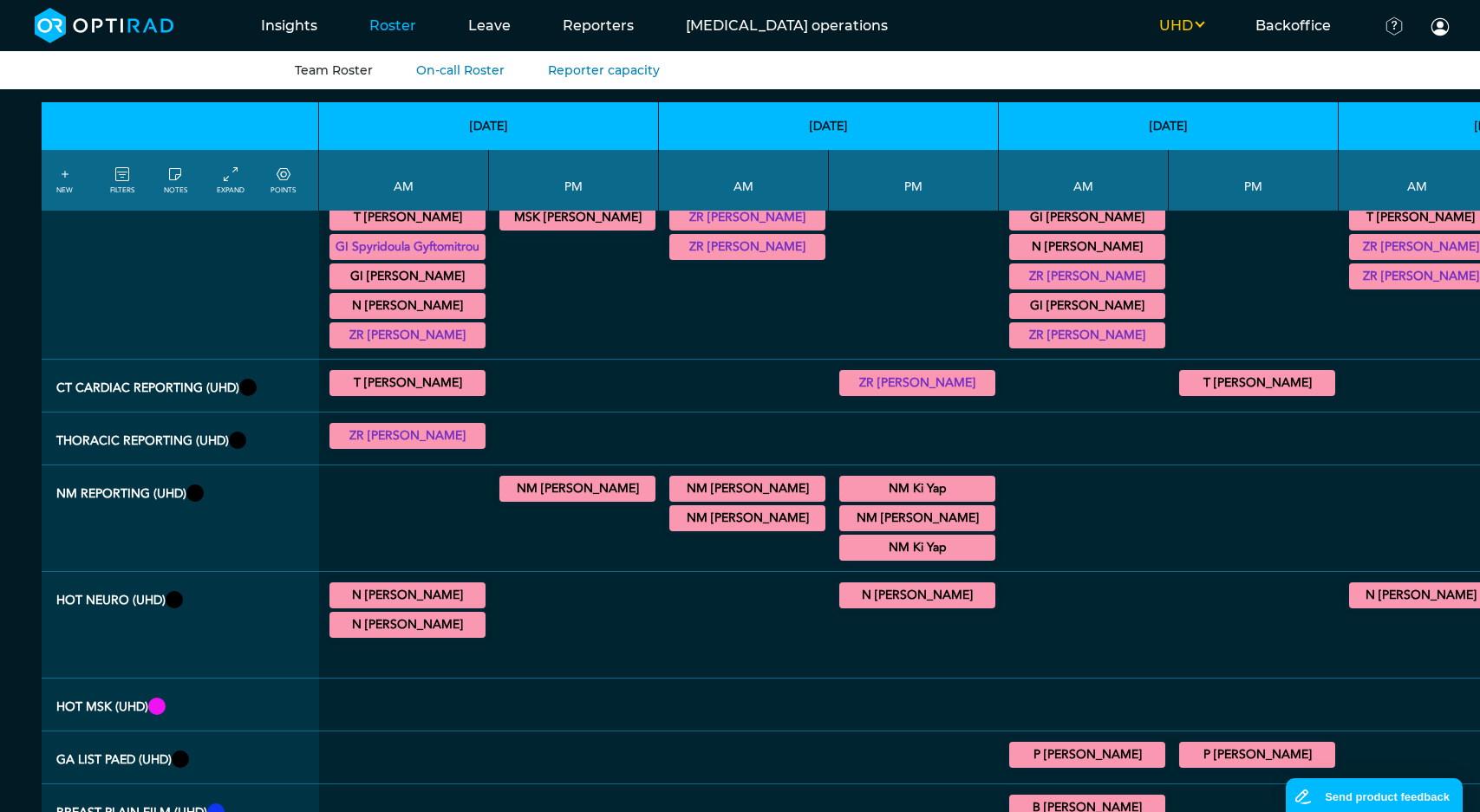
scroll to position [1942, 0]
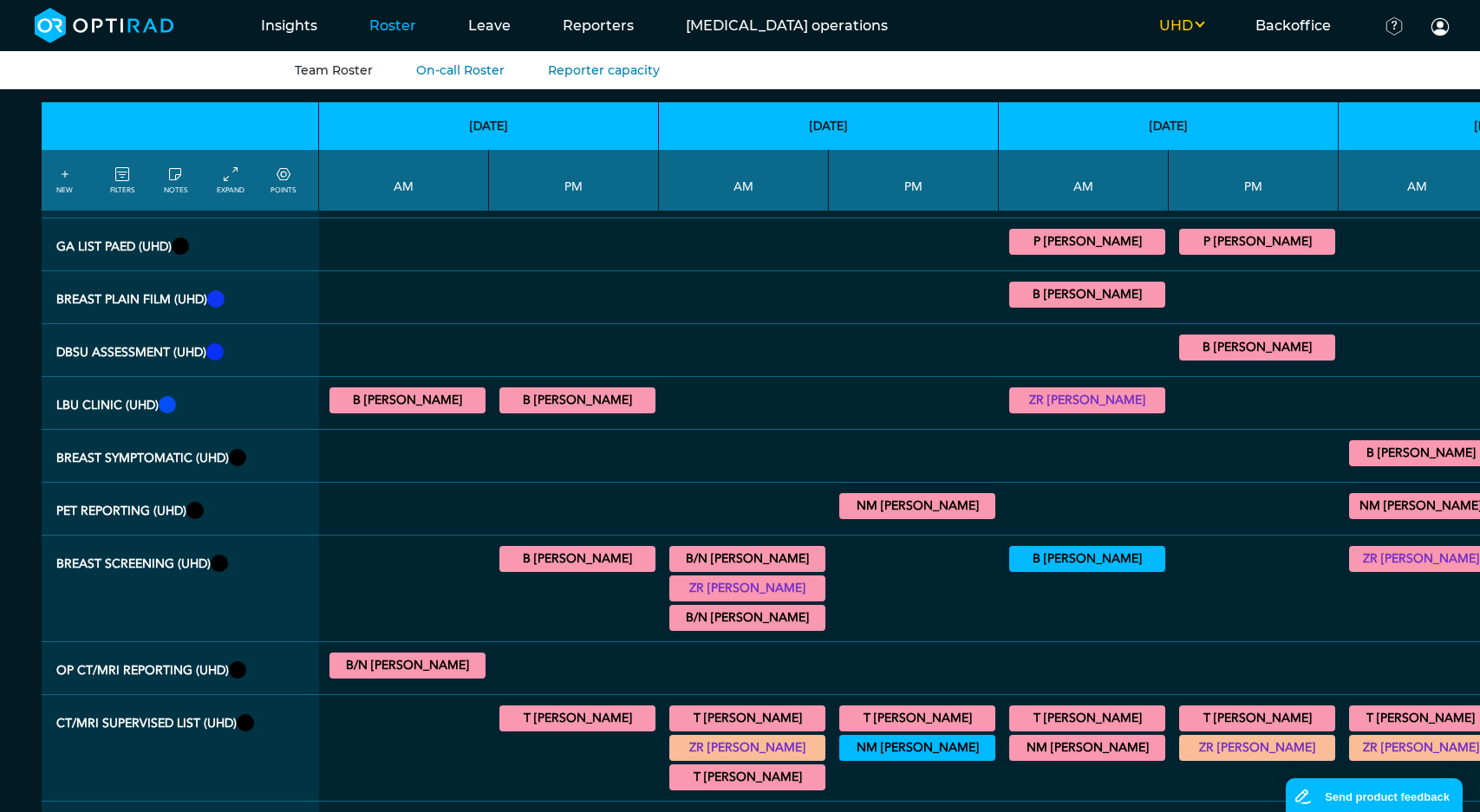
click at [737, 543] on div "B/N Alistair Thomson MG Mammogram 07:00 - 08:00 Actions ZR James Stephenson Gen…" at bounding box center [743, 588] width 156 height 92
click at [736, 608] on summary "B/N Alistair Thomson" at bounding box center [747, 618] width 151 height 21
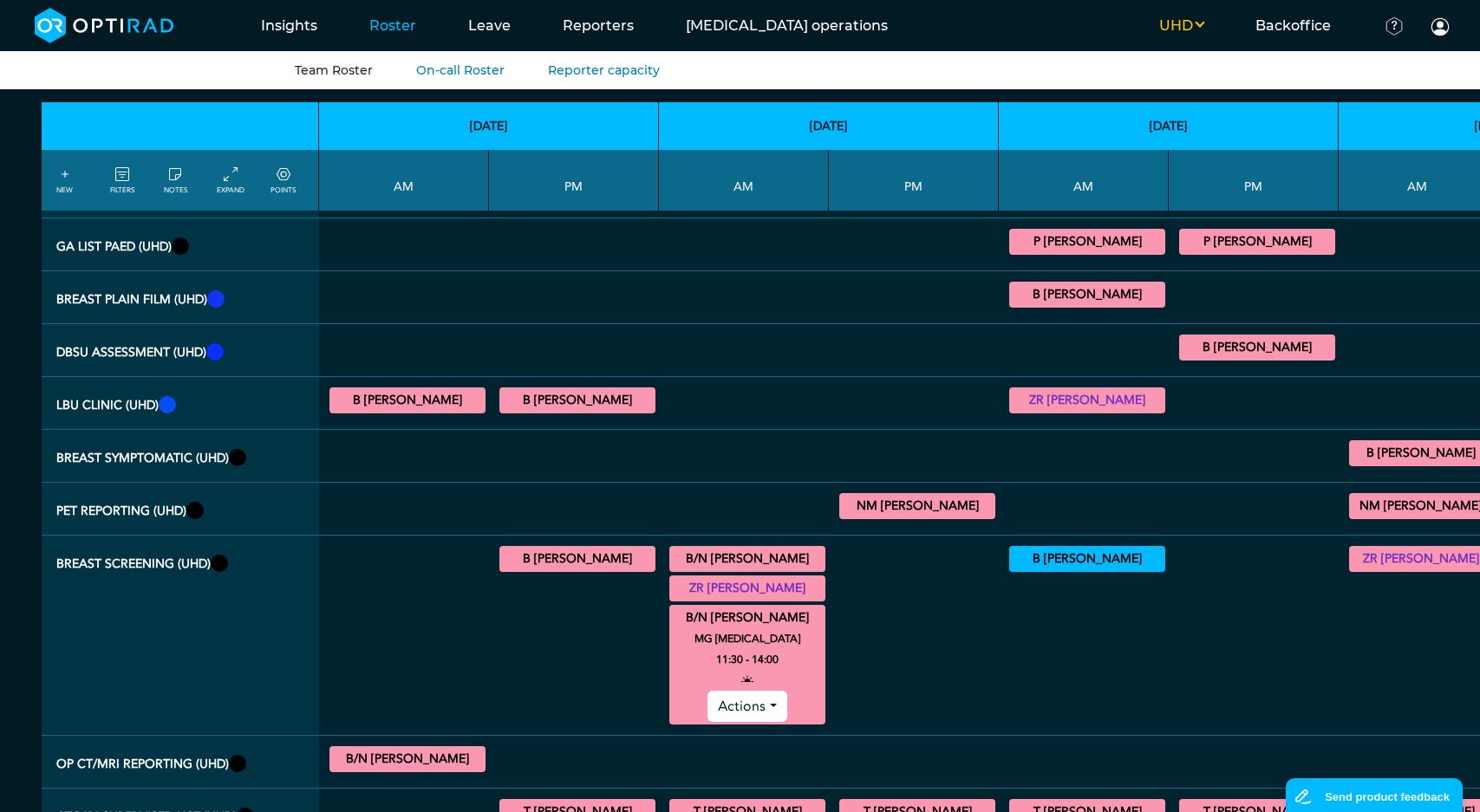
click at [736, 608] on summary "B/N Alistair Thomson" at bounding box center [747, 618] width 151 height 21
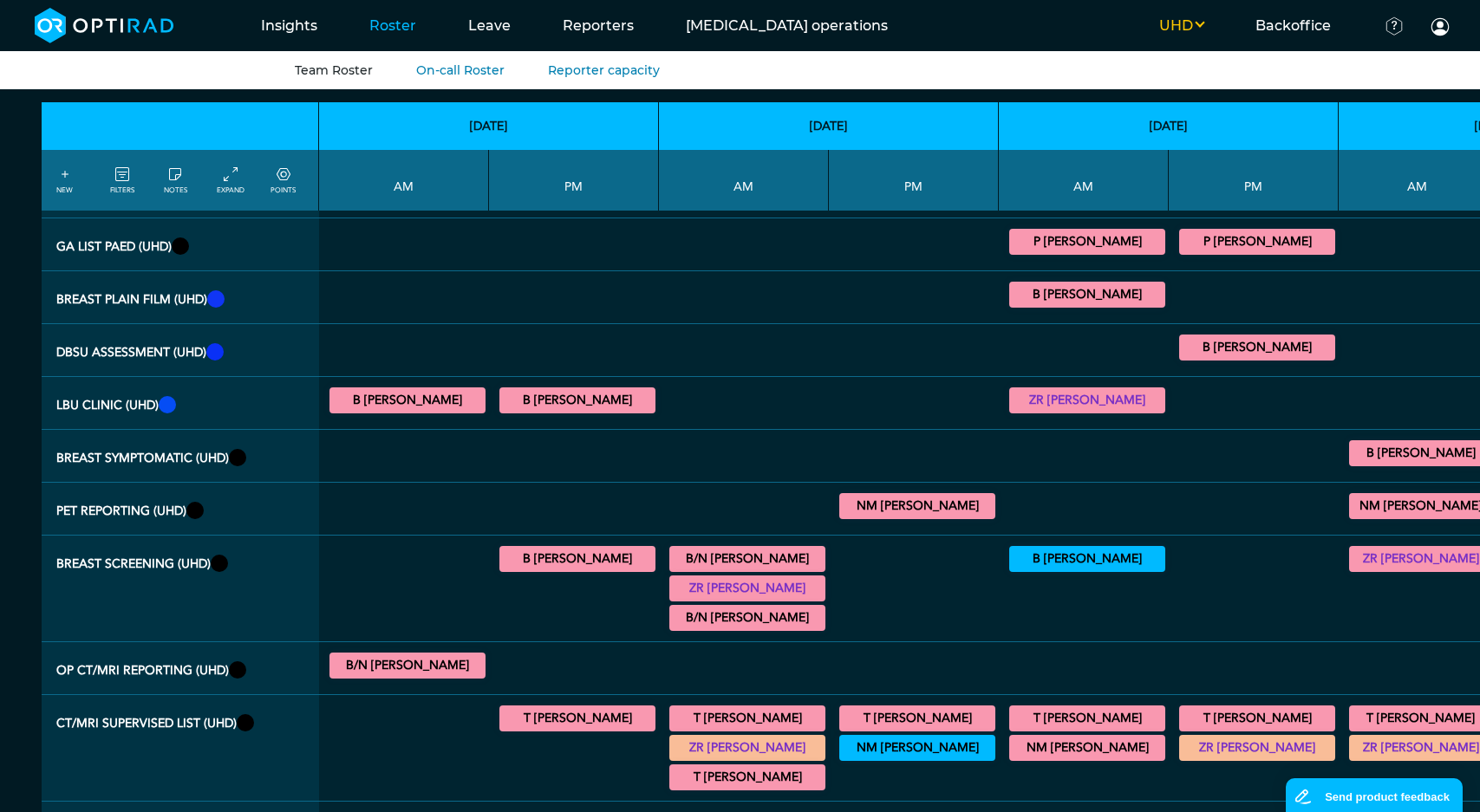
click at [733, 548] on summary "B/N Alistair Thomson" at bounding box center [747, 559] width 151 height 21
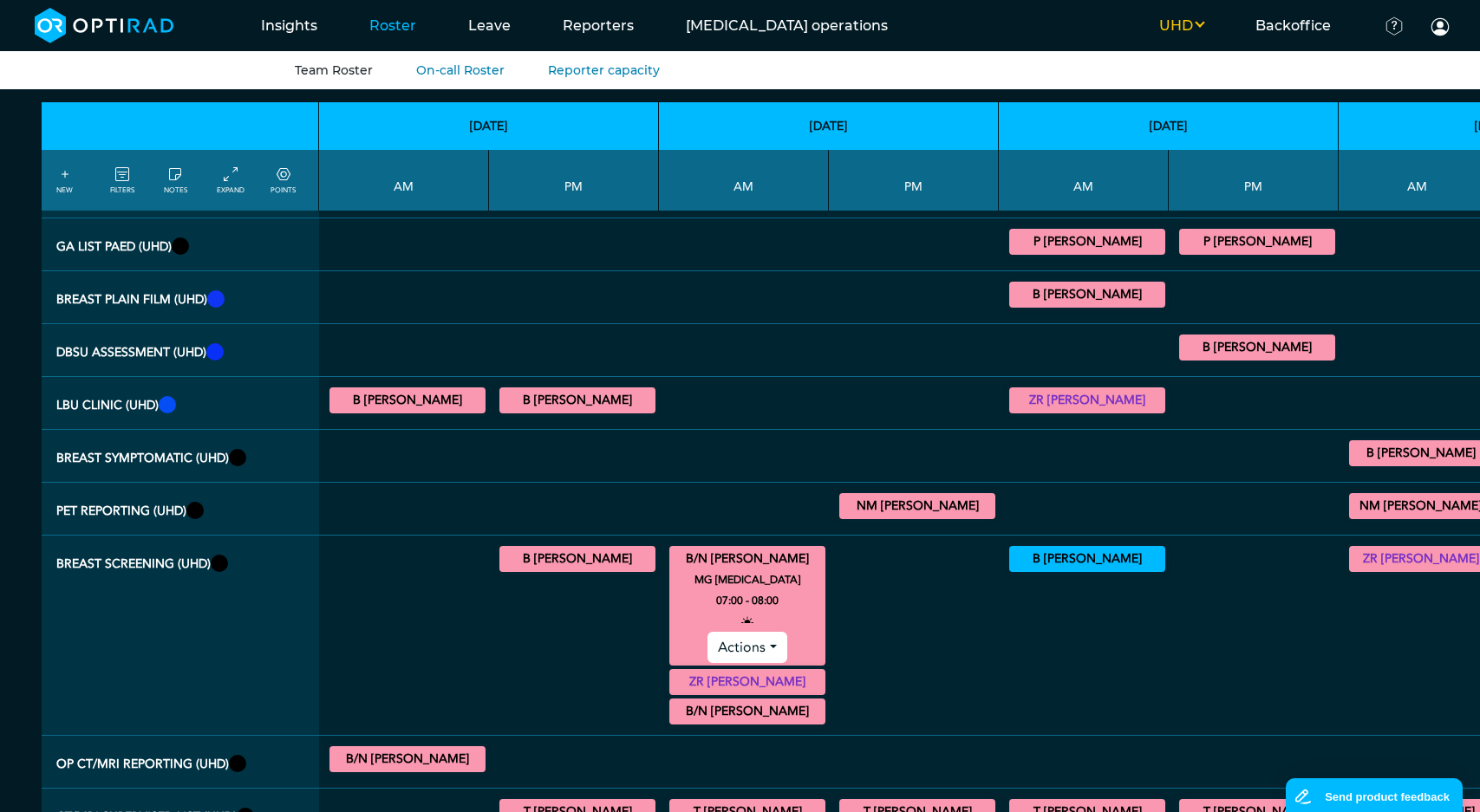
click at [733, 548] on summary "B/N Alistair Thomson" at bounding box center [747, 559] width 151 height 21
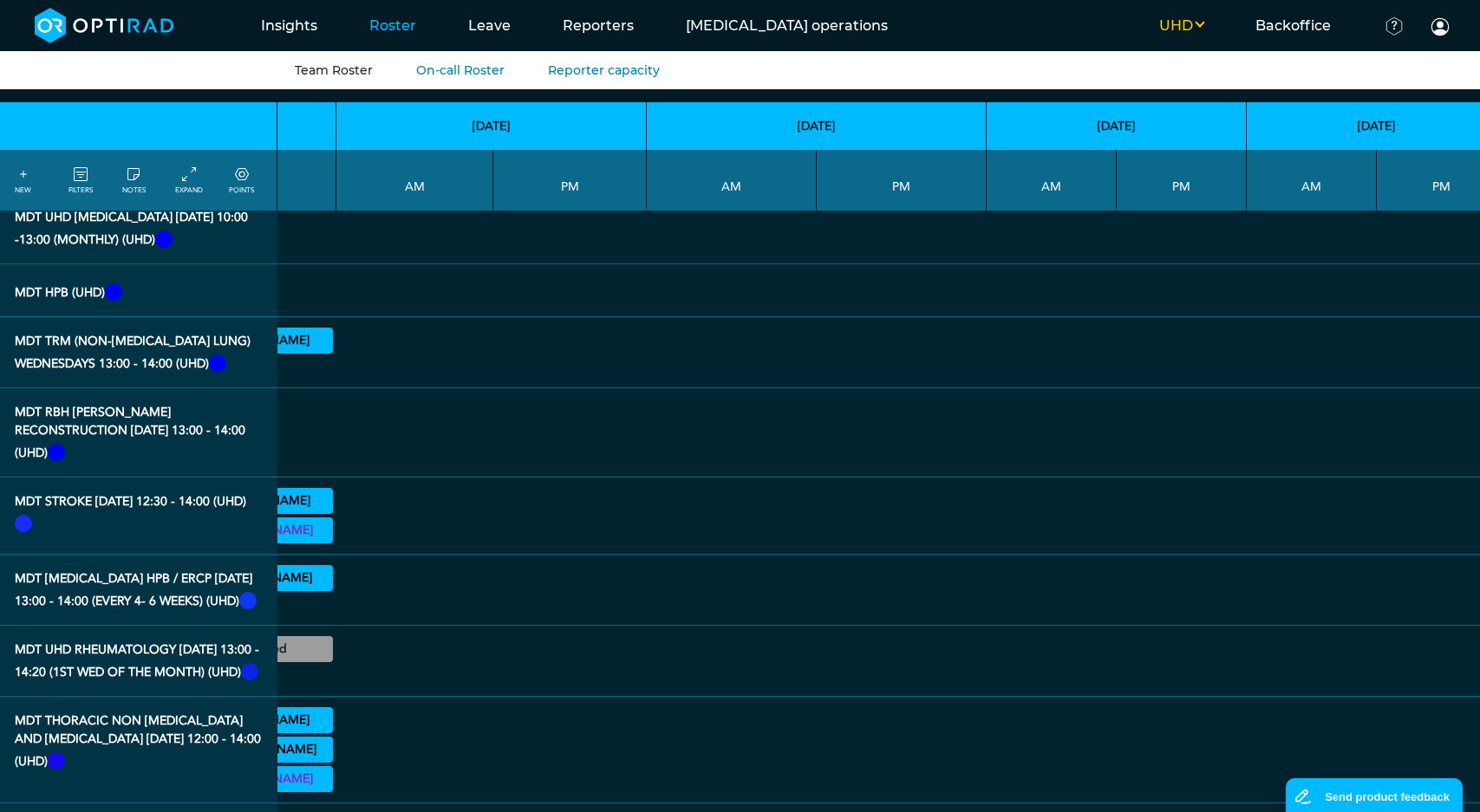
scroll to position [6121, 1002]
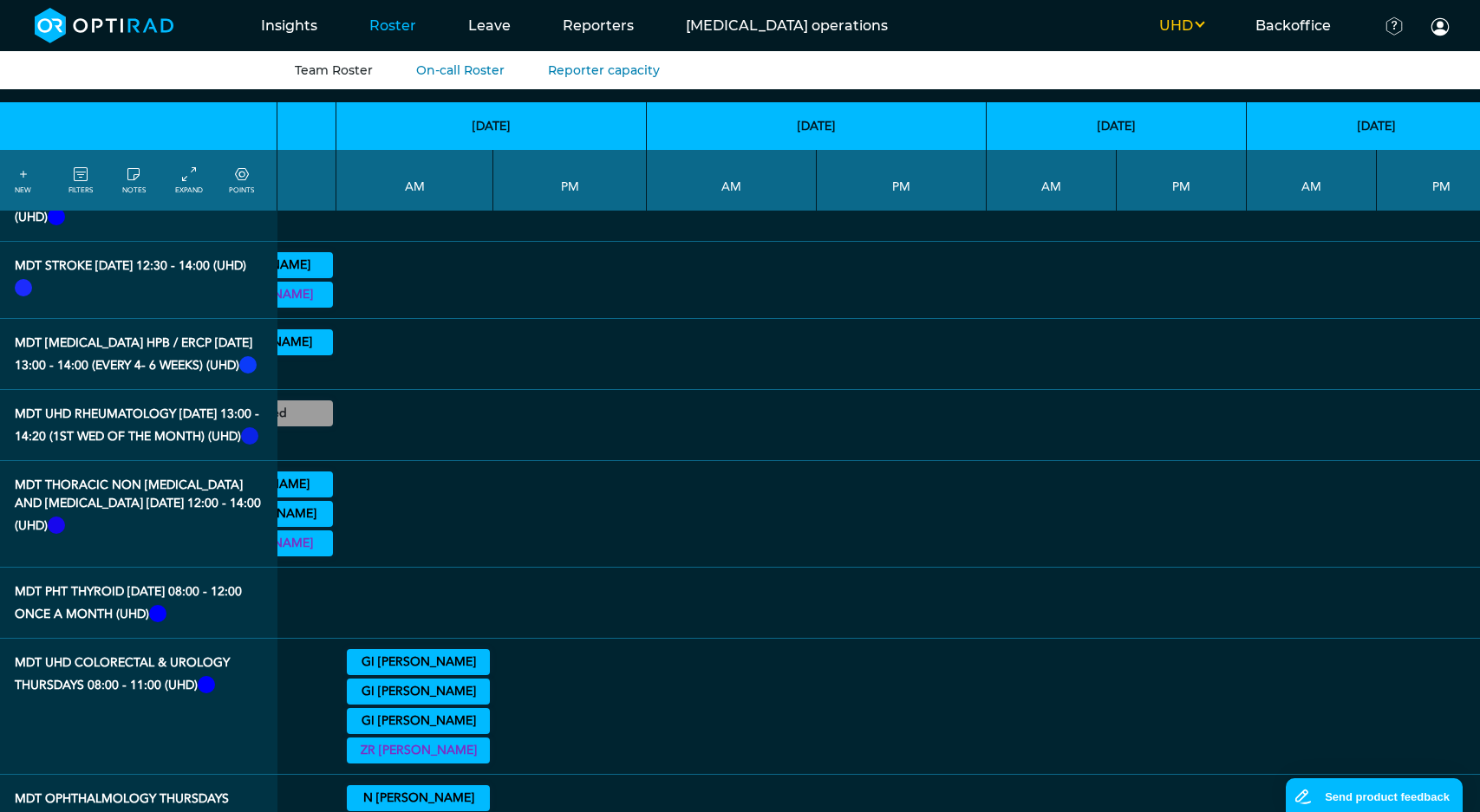
click at [1180, 23] on button "UHD" at bounding box center [1181, 26] width 97 height 21
click at [1160, 105] on button "WHTH" at bounding box center [1160, 117] width 137 height 32
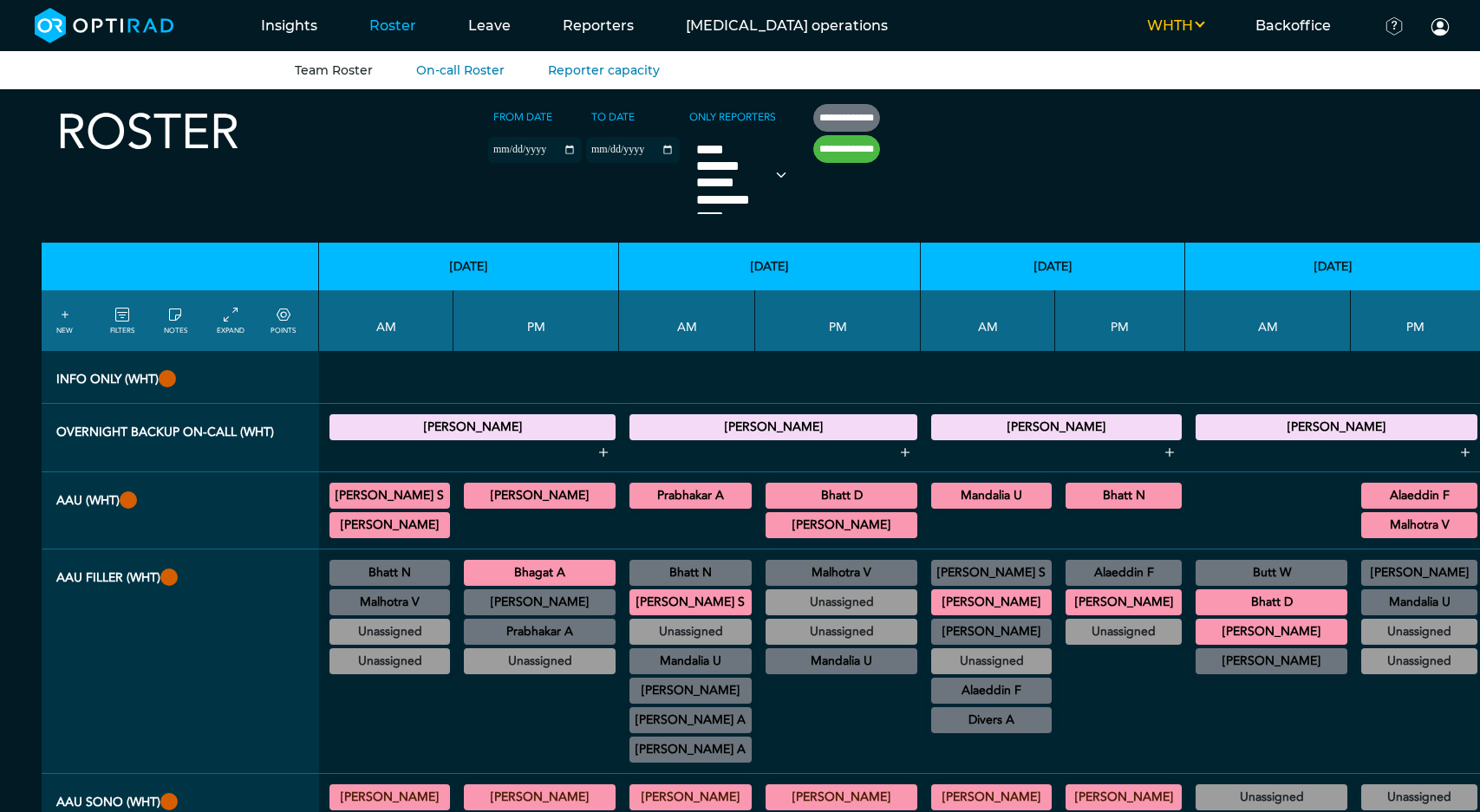
select select
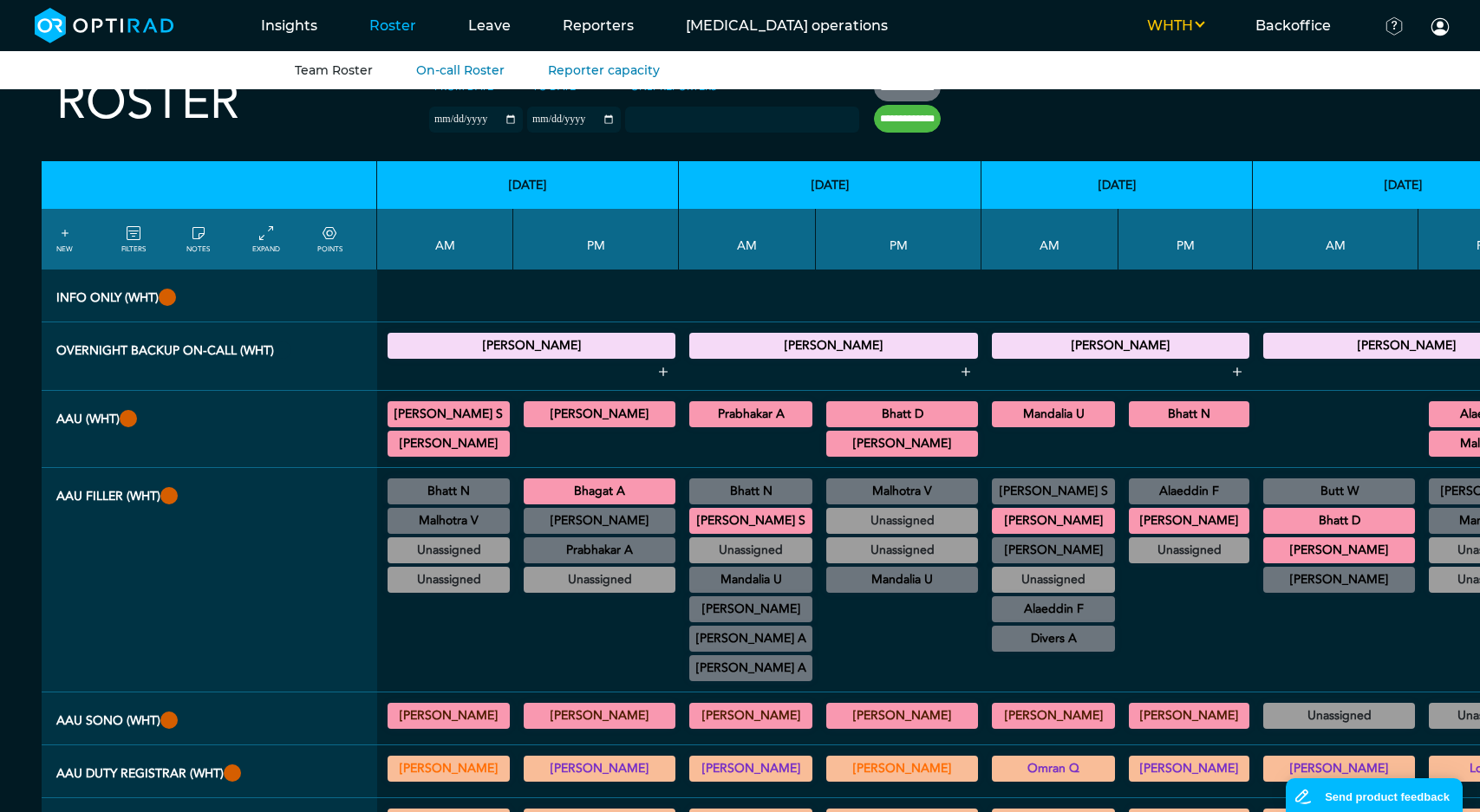
scroll to position [53, 0]
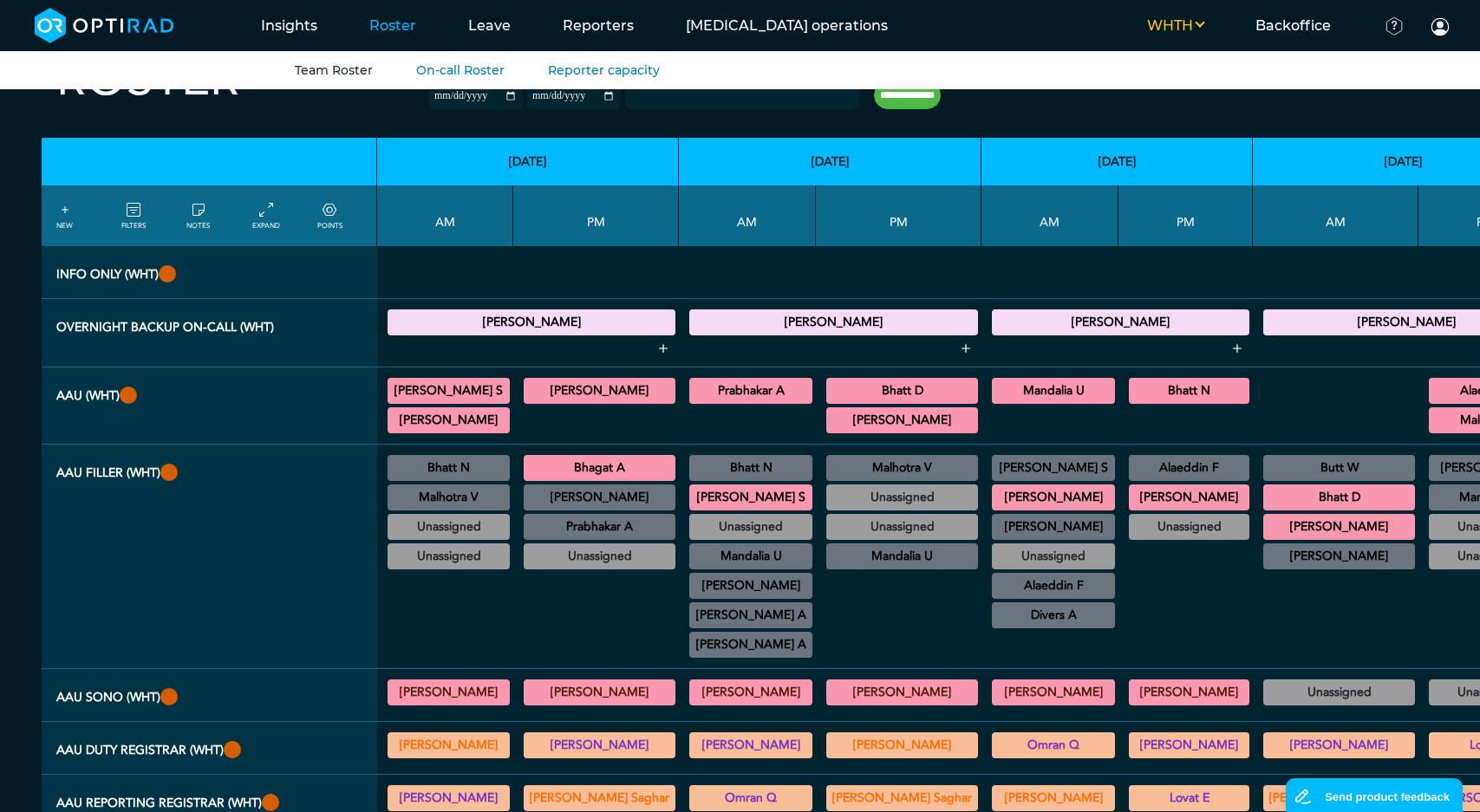
click at [689, 632] on div "Patel A General CT/CT Gastrointestinal/MRI Gastrointestinal/General MRI/General…" at bounding box center [750, 645] width 123 height 26
click at [692, 605] on summary "Patel A" at bounding box center [750, 615] width 118 height 21
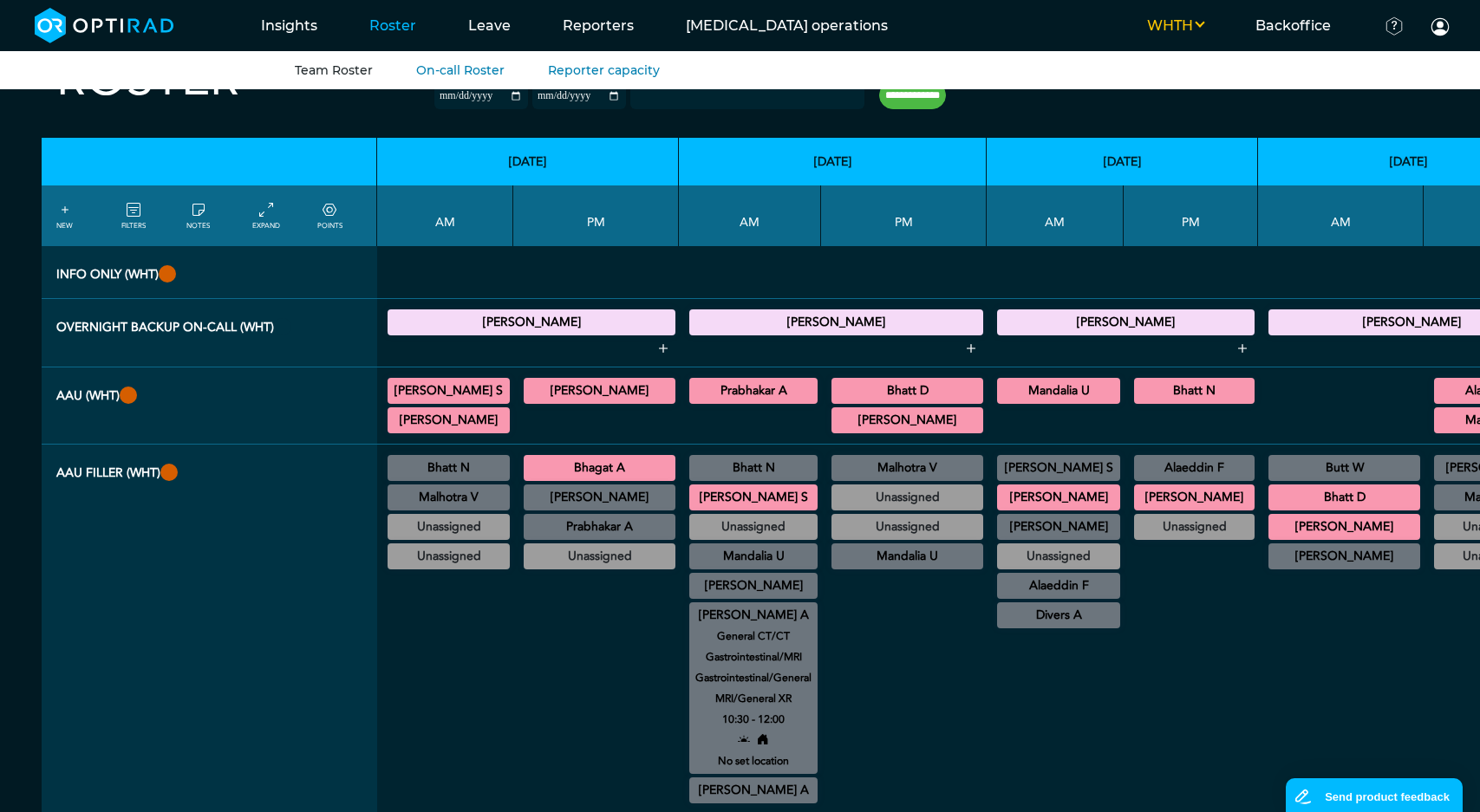
click at [692, 605] on summary "Patel A" at bounding box center [753, 615] width 123 height 21
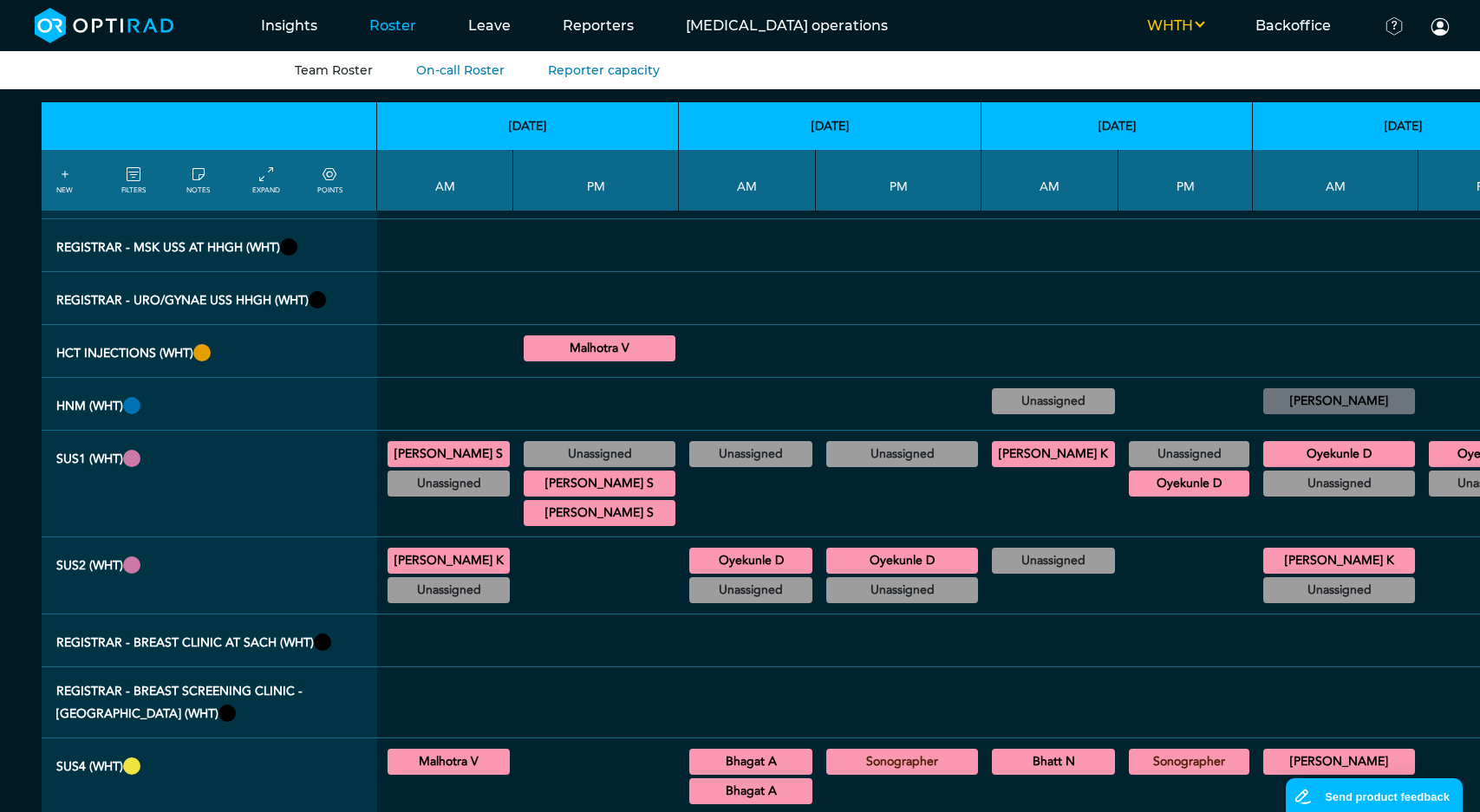
scroll to position [1535, 0]
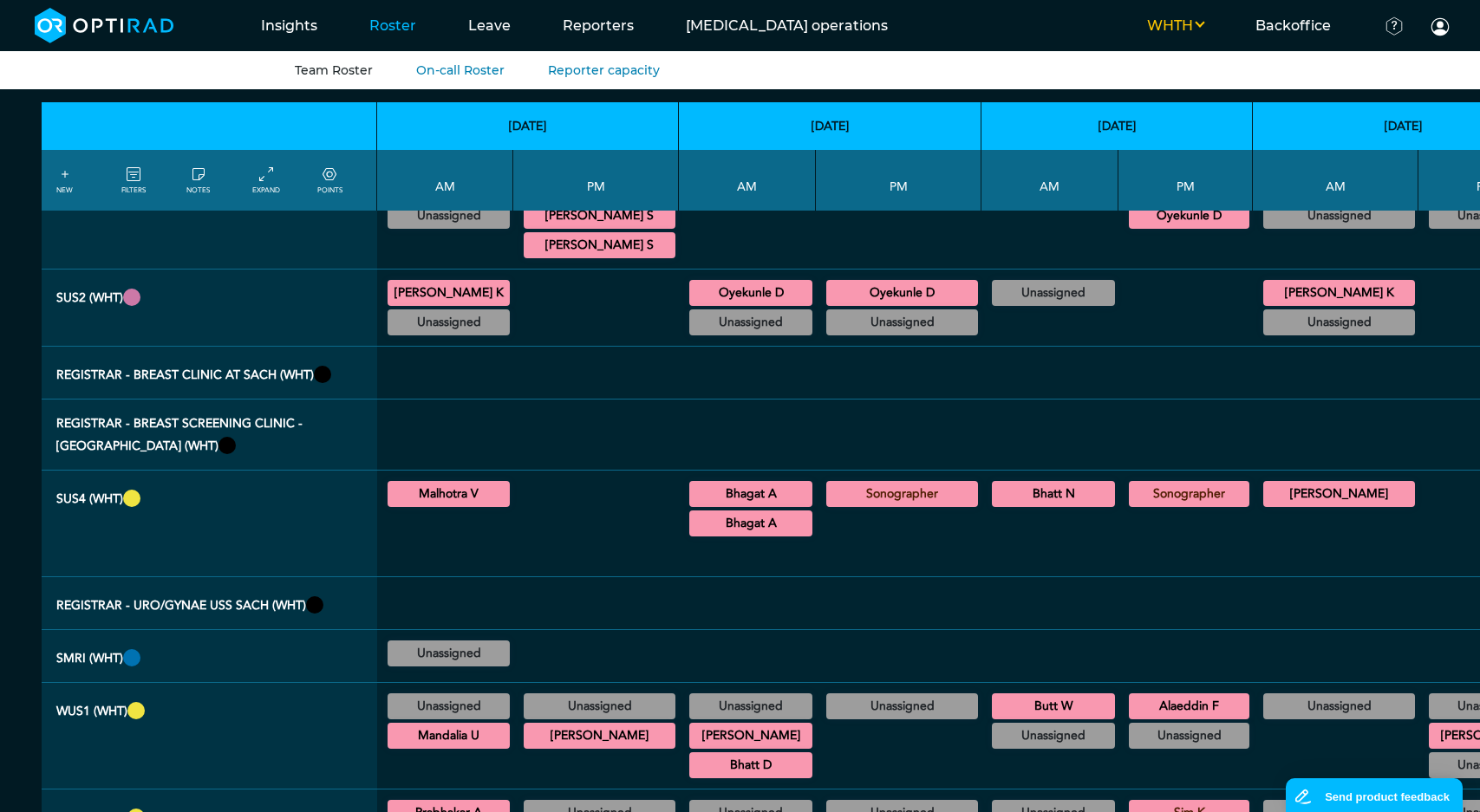
click at [719, 540] on div at bounding box center [747, 554] width 123 height 30
click at [715, 513] on summary "Bhagat A" at bounding box center [750, 524] width 118 height 21
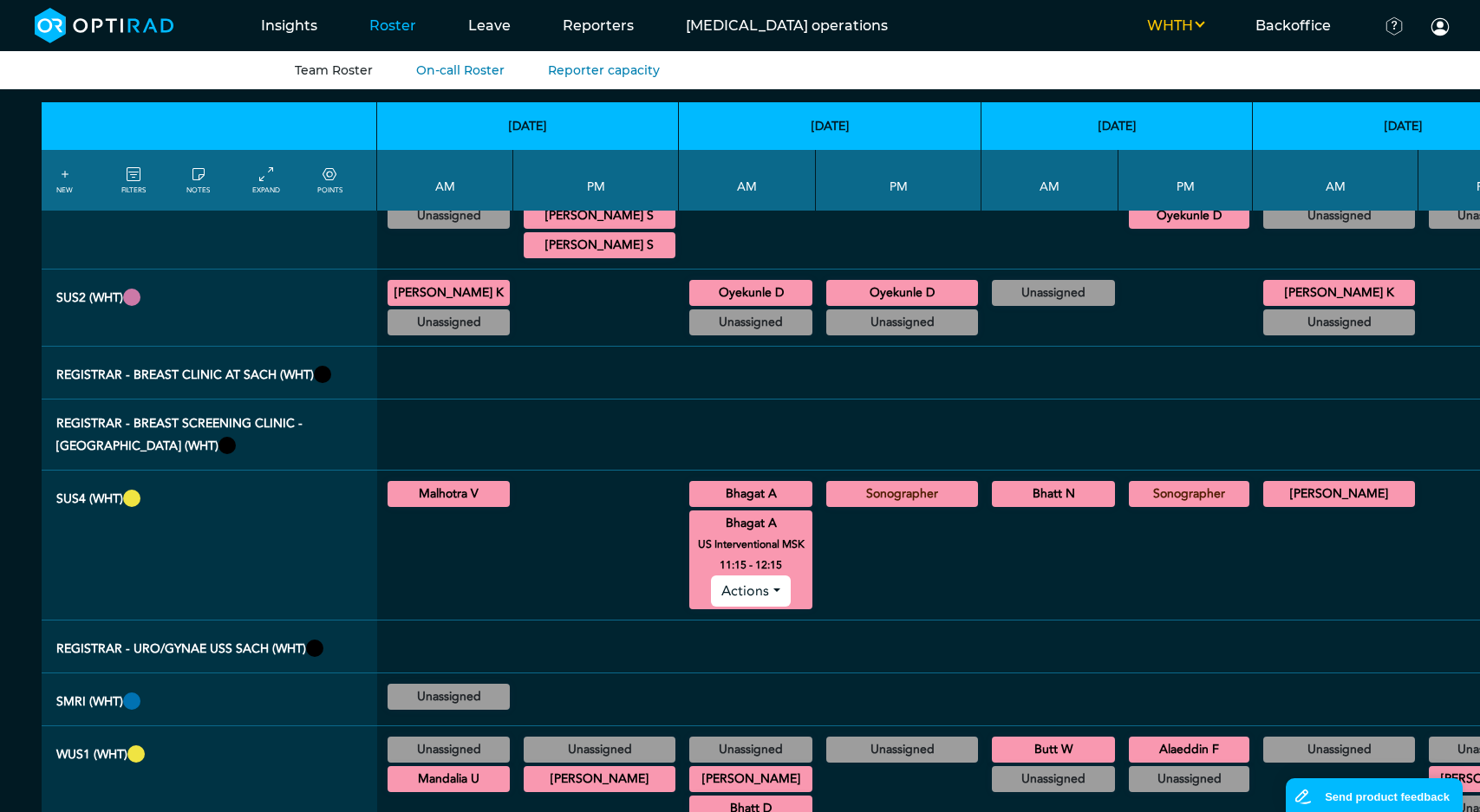
click at [714, 513] on summary "Bhagat A" at bounding box center [750, 524] width 118 height 21
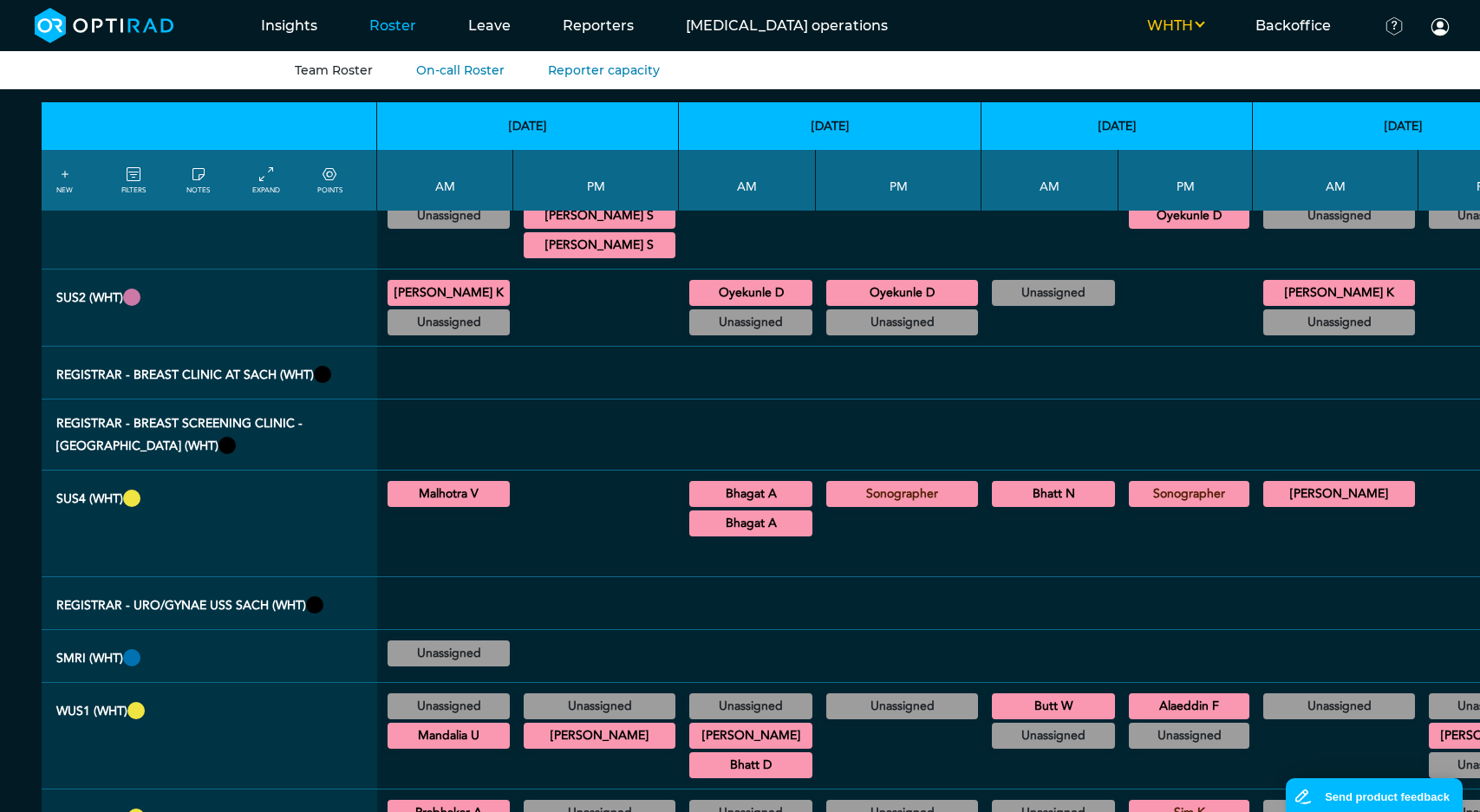
click at [708, 483] on summary "Bhagat A" at bounding box center [750, 494] width 118 height 21
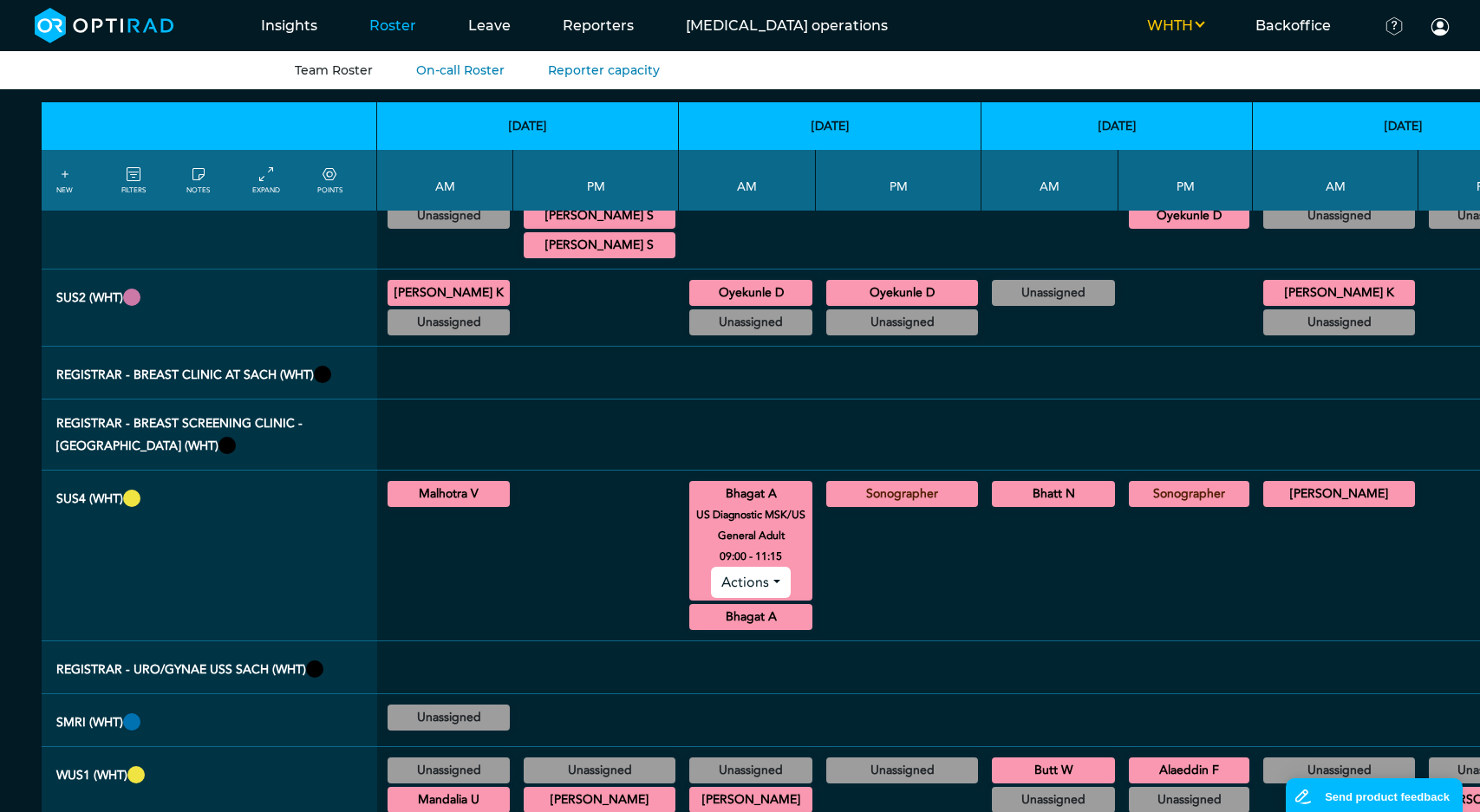
click at [708, 483] on summary "Bhagat A" at bounding box center [750, 494] width 118 height 21
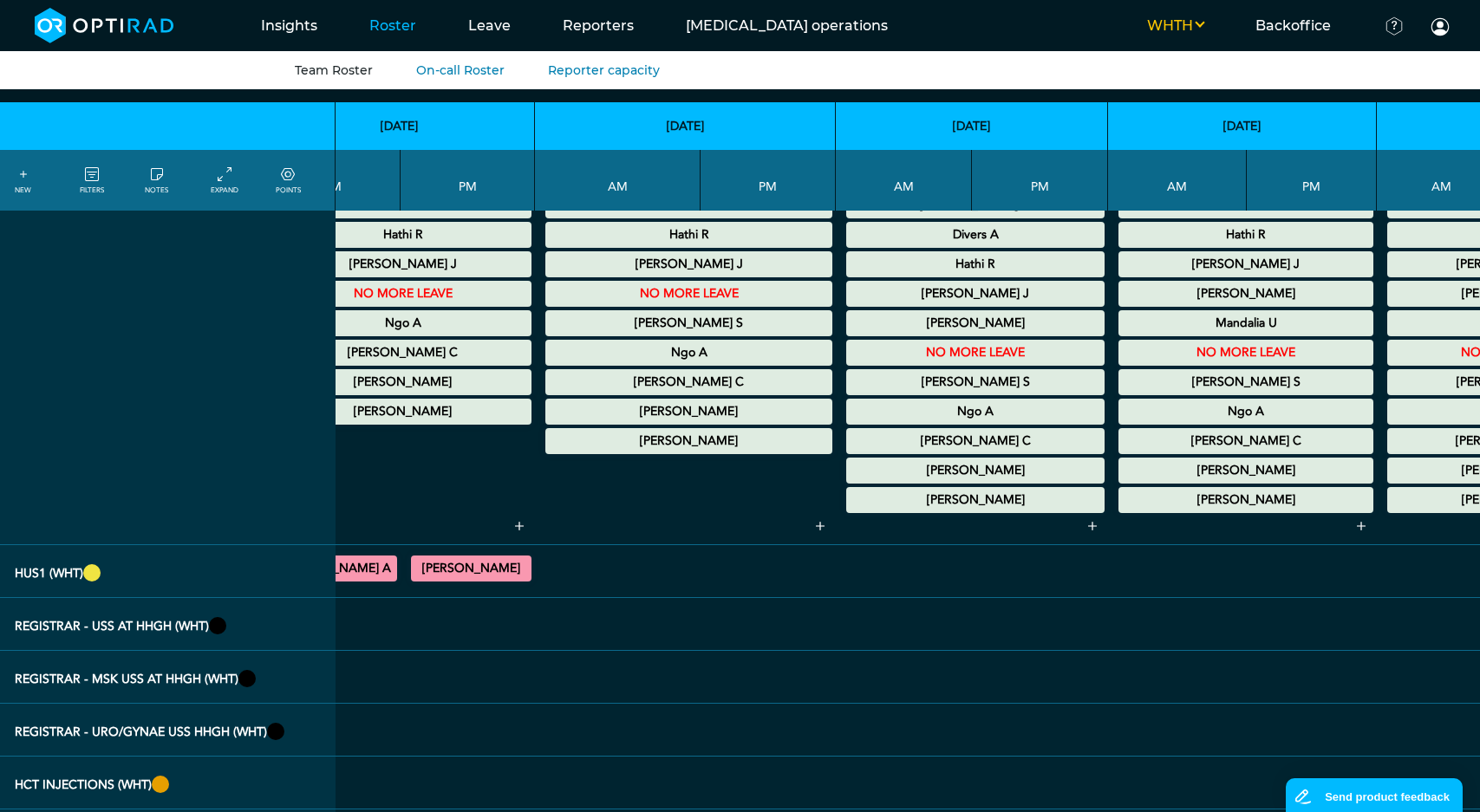
scroll to position [0, 718]
